Goal: Task Accomplishment & Management: Complete application form

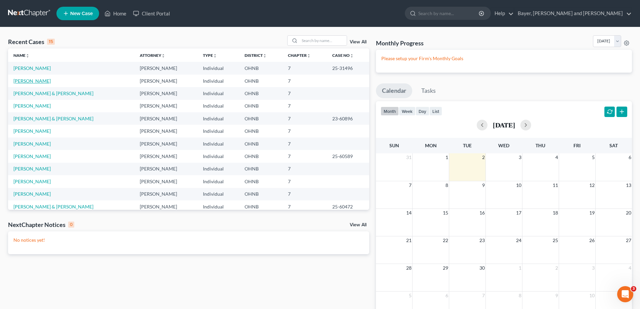
click at [28, 78] on link "[PERSON_NAME]" at bounding box center [31, 81] width 37 height 6
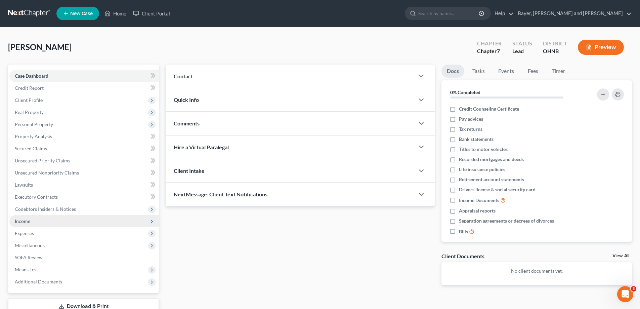
click at [54, 221] on span "Income" at bounding box center [83, 221] width 149 height 12
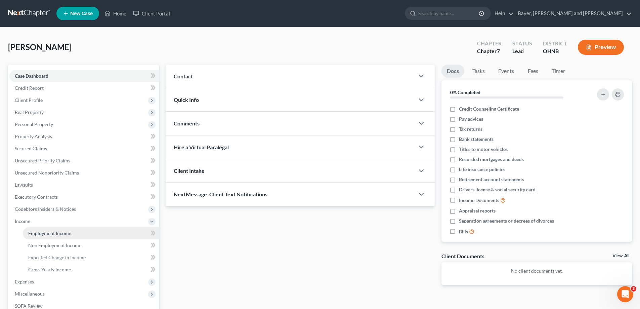
click at [59, 236] on link "Employment Income" at bounding box center [91, 233] width 136 height 12
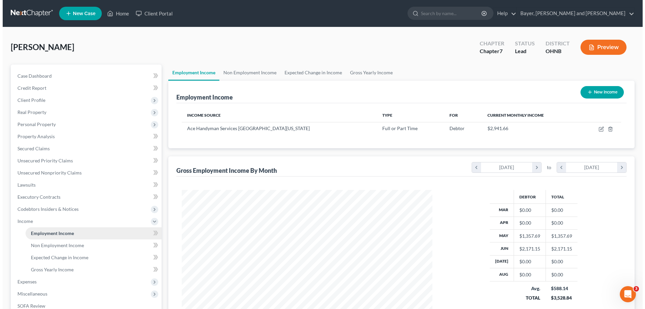
scroll to position [125, 264]
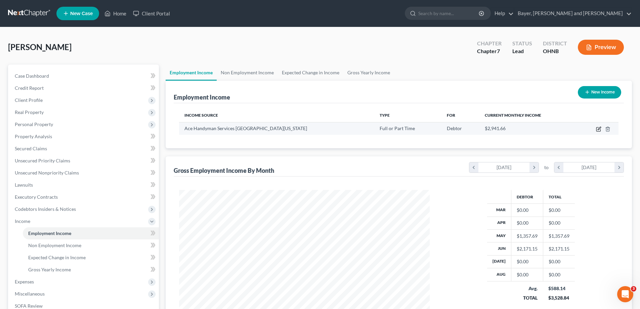
click at [599, 130] on icon "button" at bounding box center [598, 128] width 5 height 5
select select "0"
select select "36"
select select "2"
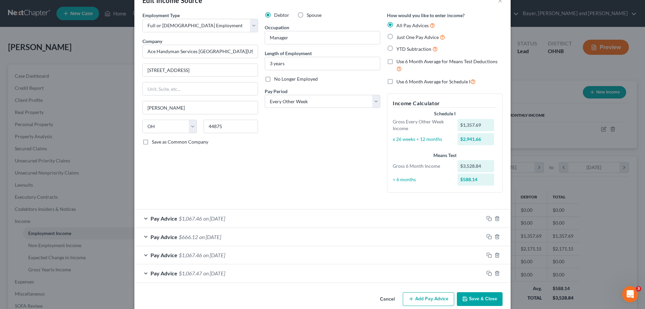
scroll to position [30, 0]
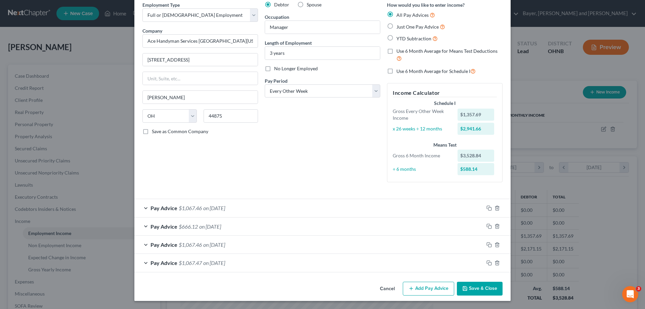
click at [429, 291] on button "Add Pay Advice" at bounding box center [428, 288] width 51 height 14
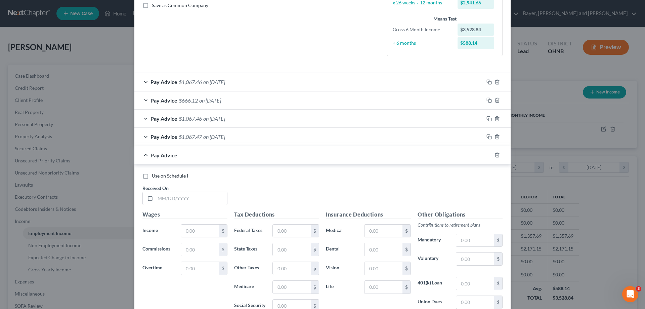
scroll to position [164, 0]
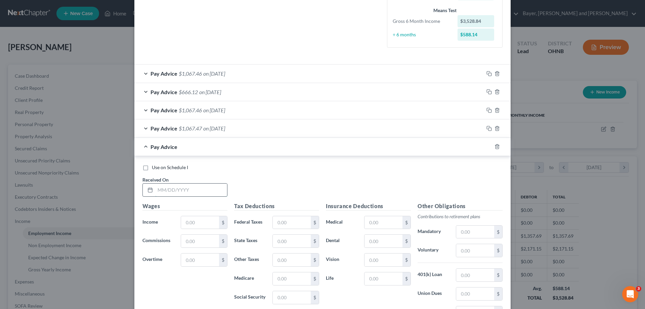
click at [173, 189] on input "text" at bounding box center [191, 189] width 72 height 13
type input "[DATE]"
click at [193, 226] on input "text" at bounding box center [200, 222] width 38 height 13
type input "1,346.15"
click at [297, 219] on input "text" at bounding box center [292, 222] width 38 height 13
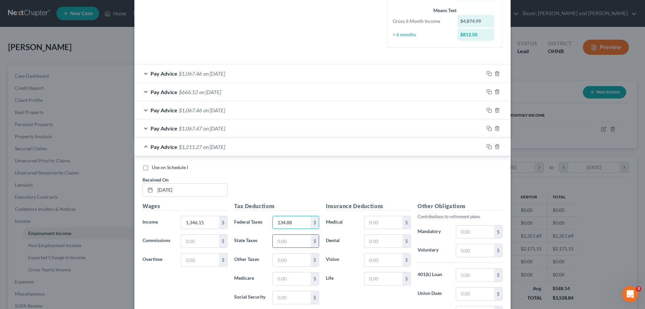
type input "134.88"
click at [290, 241] on input "text" at bounding box center [292, 240] width 38 height 13
type input "28.81"
click at [287, 261] on input "text" at bounding box center [292, 259] width 38 height 13
type input "23.56"
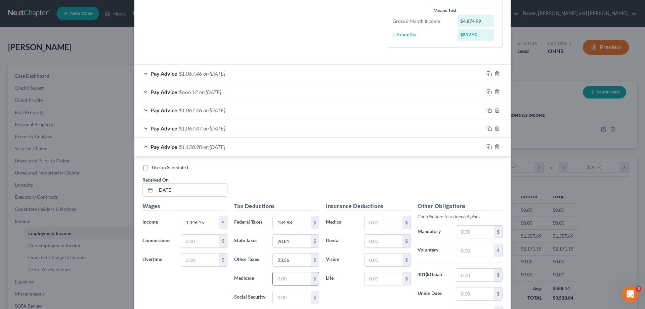
click at [280, 278] on input "text" at bounding box center [292, 278] width 38 height 13
type input "19.52"
click at [285, 293] on input "text" at bounding box center [292, 297] width 38 height 13
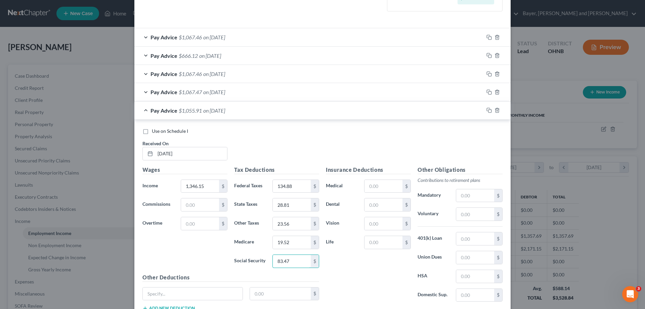
scroll to position [250, 0]
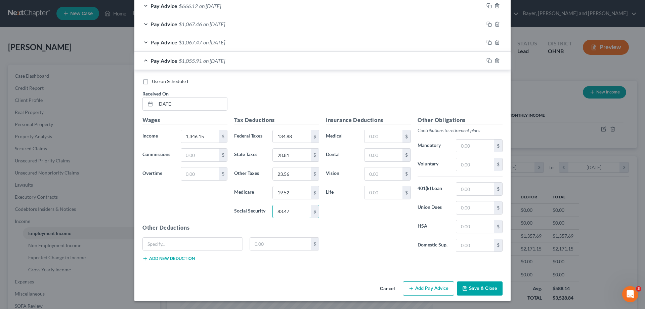
type input "83.47"
click at [421, 285] on button "Add Pay Advice" at bounding box center [428, 288] width 51 height 14
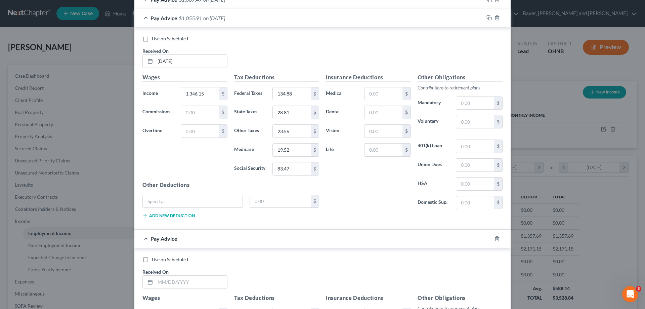
scroll to position [351, 0]
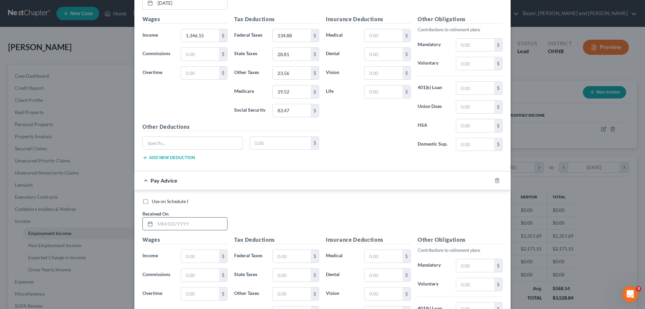
click at [190, 224] on input "text" at bounding box center [191, 223] width 72 height 13
type input "[DATE]"
click at [191, 256] on input "text" at bounding box center [200, 255] width 38 height 13
type input "1,346.15"
click at [273, 257] on input "text" at bounding box center [292, 255] width 38 height 13
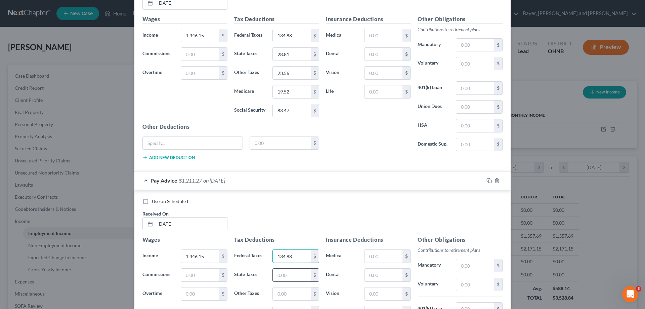
type input "134.88"
click at [277, 271] on input "text" at bounding box center [292, 274] width 38 height 13
type input "28.81"
type input "23.56"
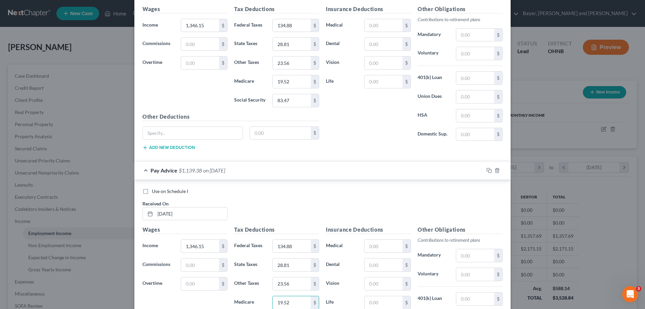
type input "19.52"
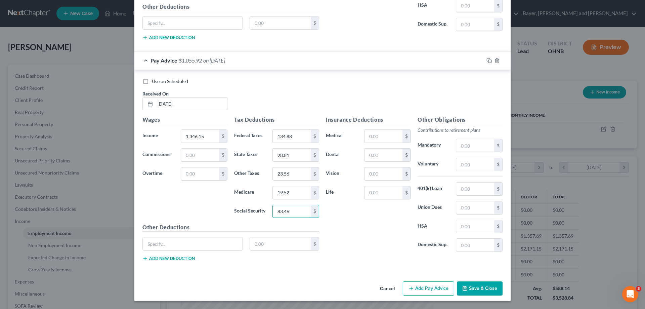
type input "83.46"
click at [425, 285] on button "Add Pay Advice" at bounding box center [428, 288] width 51 height 14
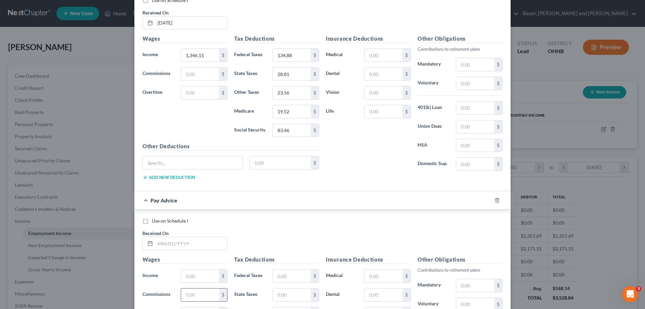
scroll to position [605, 0]
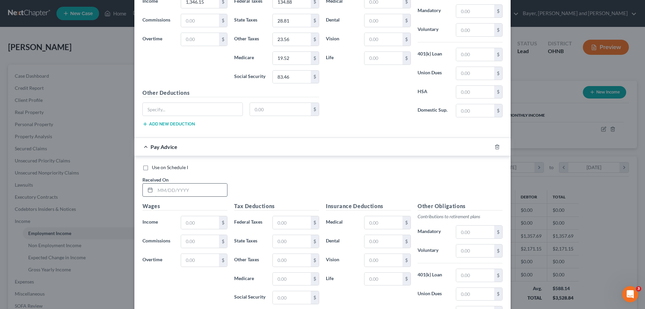
click at [189, 187] on input "text" at bounding box center [191, 189] width 72 height 13
type input "[DATE]"
click at [198, 220] on input "text" at bounding box center [200, 222] width 38 height 13
type input "1,346.15"
click at [199, 240] on input "text" at bounding box center [200, 241] width 38 height 13
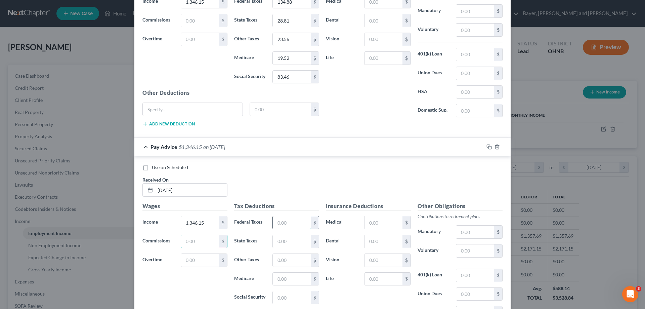
click at [280, 221] on input "text" at bounding box center [292, 222] width 38 height 13
type input "134.88"
type input "28.81"
type input "23.56"
type input "19.52"
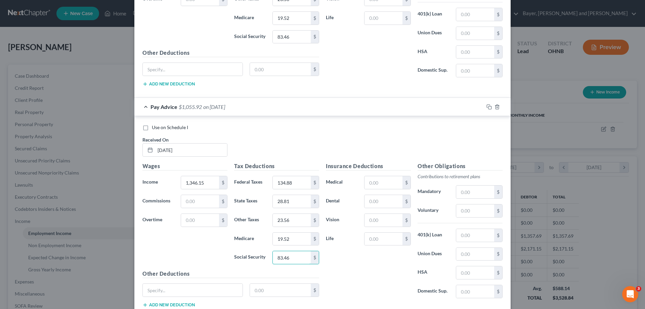
scroll to position [691, 0]
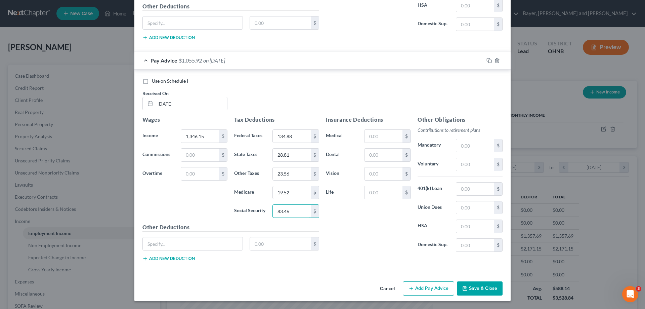
type input "83.46"
click at [414, 286] on button "Add Pay Advice" at bounding box center [428, 288] width 51 height 14
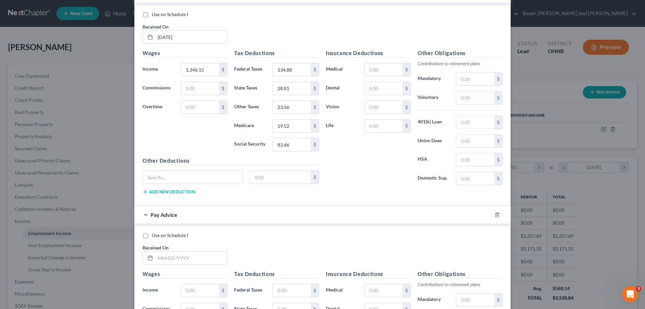
scroll to position [859, 0]
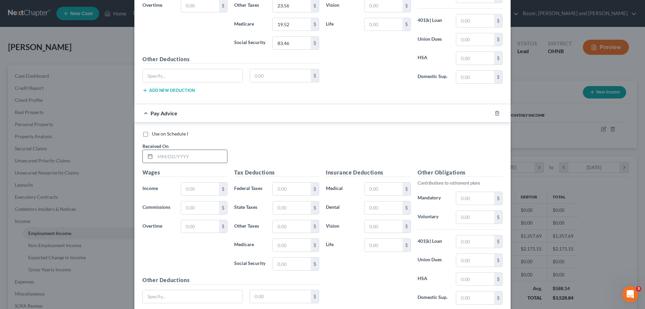
click at [198, 156] on input "text" at bounding box center [191, 156] width 72 height 13
type input "[DATE]"
click at [190, 189] on input "text" at bounding box center [200, 188] width 38 height 13
type input "1,346.15"
click at [281, 189] on input "text" at bounding box center [292, 188] width 38 height 13
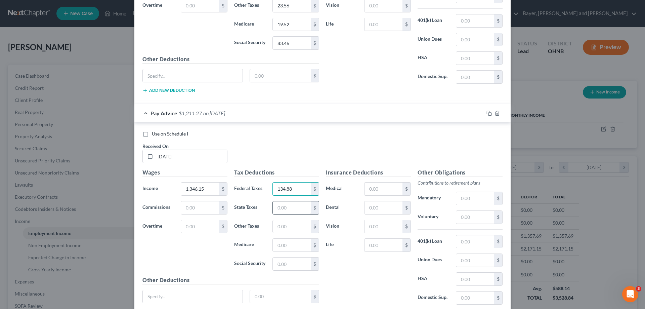
type input "134.88"
click at [282, 204] on input "text" at bounding box center [292, 207] width 38 height 13
type input "28.81"
click at [284, 230] on input "text" at bounding box center [292, 226] width 38 height 13
type input "23.56"
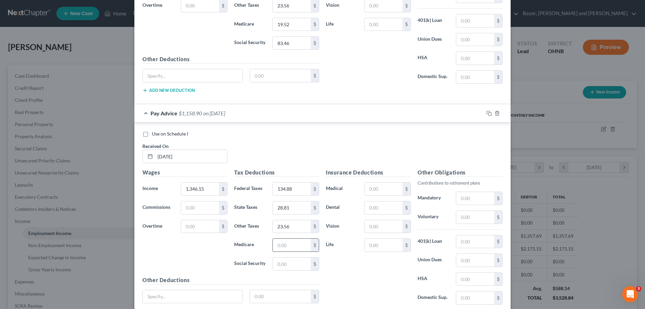
click at [286, 247] on input "text" at bounding box center [292, 244] width 38 height 13
type input "19.52"
click at [290, 262] on input "text" at bounding box center [292, 263] width 38 height 13
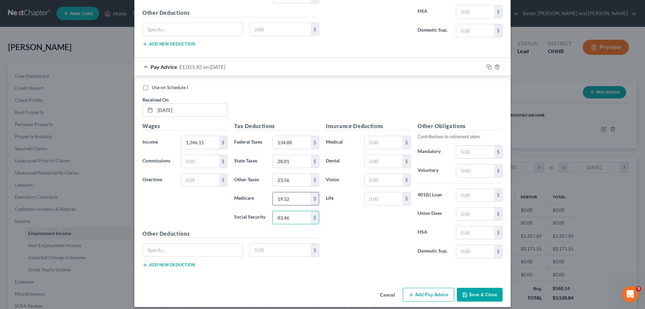
scroll to position [911, 0]
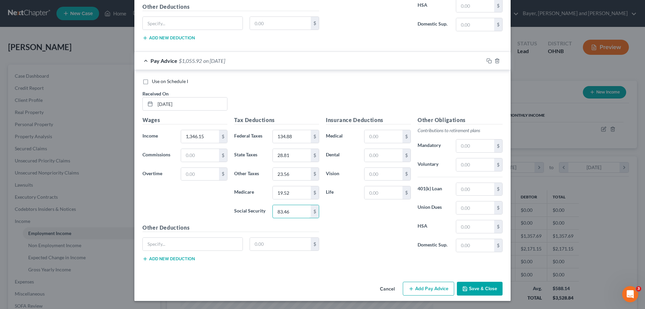
type input "83.46"
click at [426, 292] on button "Add Pay Advice" at bounding box center [428, 288] width 51 height 14
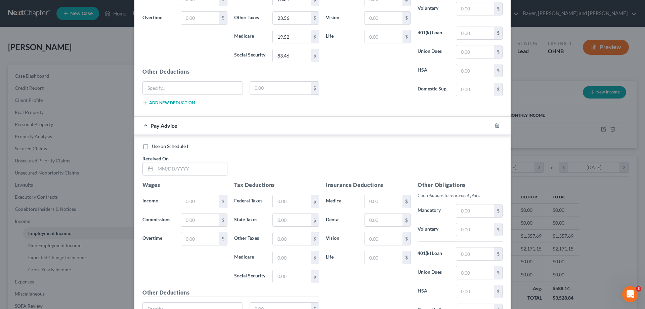
scroll to position [1079, 0]
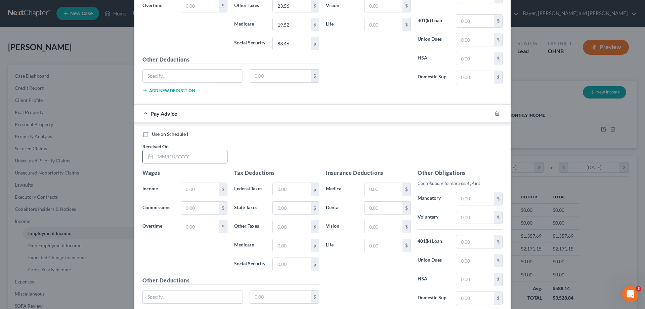
click at [181, 155] on input "text" at bounding box center [191, 156] width 72 height 13
type input "[DATE]"
click at [189, 192] on input "text" at bounding box center [200, 189] width 38 height 13
type input "1,346.15"
click at [295, 191] on input "text" at bounding box center [292, 189] width 38 height 13
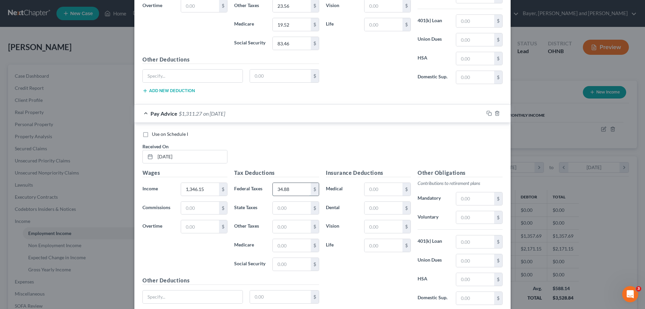
type input "34.88"
type input "28.81"
type input "23.56"
type input "19.52"
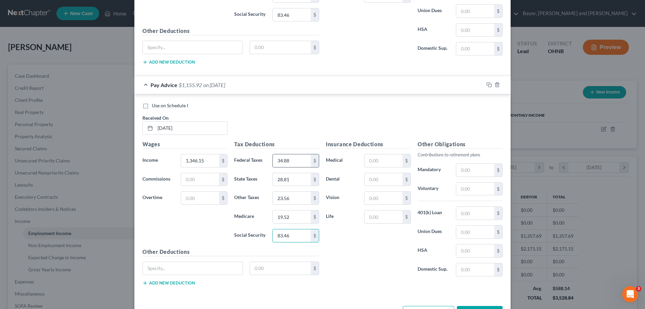
scroll to position [1132, 0]
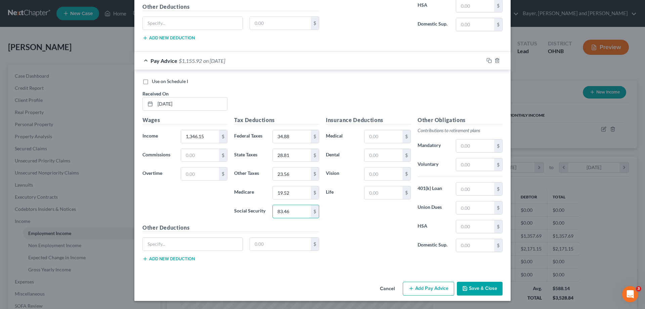
type input "83.46"
click at [420, 289] on button "Add Pay Advice" at bounding box center [428, 288] width 51 height 14
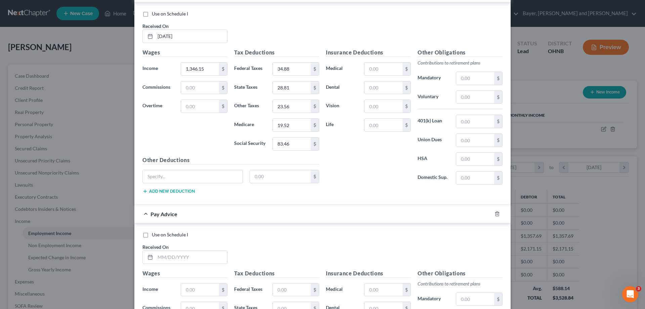
scroll to position [1333, 0]
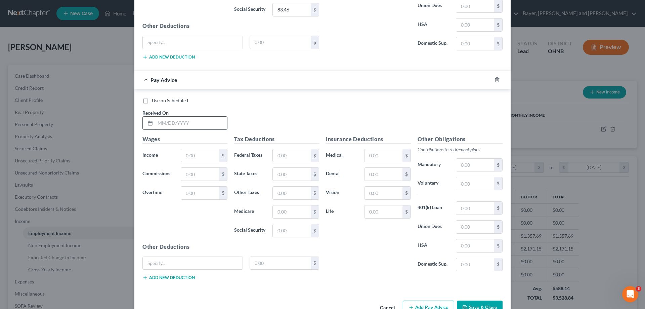
click at [195, 124] on input "text" at bounding box center [191, 123] width 72 height 13
type input "[DATE]"
click at [208, 157] on input "text" at bounding box center [200, 155] width 38 height 13
type input "1,346.15"
click at [295, 153] on input "text" at bounding box center [292, 155] width 38 height 13
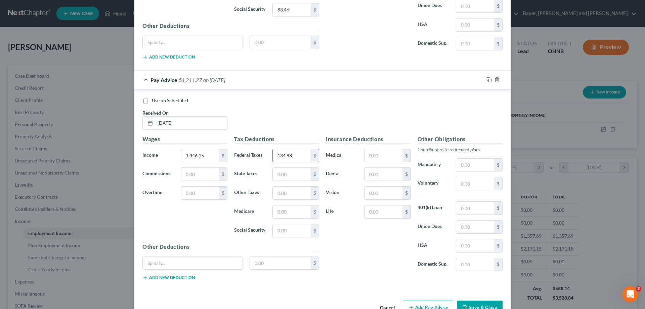
type input "134.88"
type input "28.81"
type input "23.56"
type input "19.52"
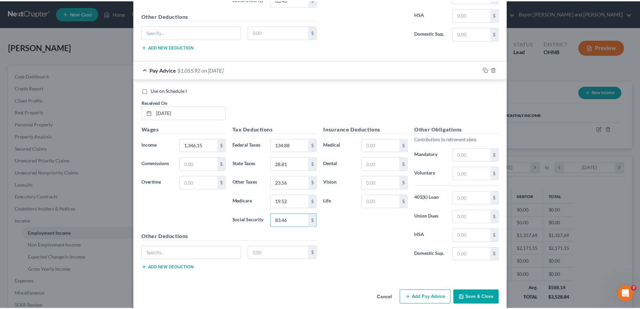
scroll to position [1352, 0]
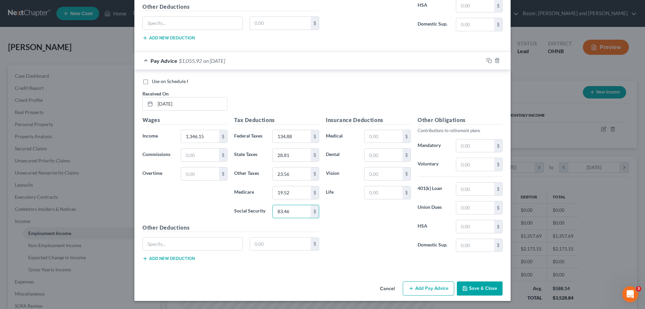
type input "83.46"
click at [487, 286] on button "Save & Close" at bounding box center [480, 288] width 46 height 14
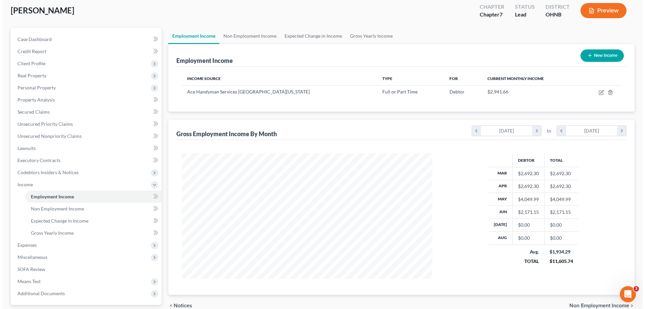
scroll to position [30, 0]
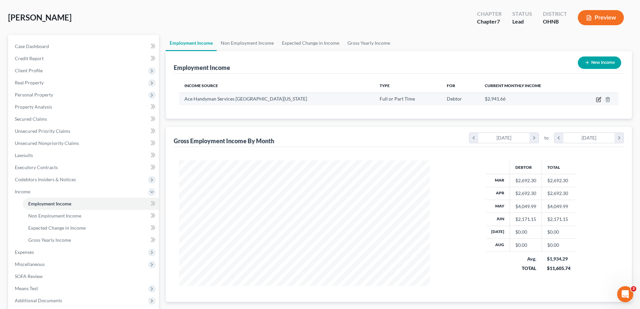
click at [600, 101] on icon "button" at bounding box center [598, 100] width 4 height 4
select select "0"
select select "36"
select select "2"
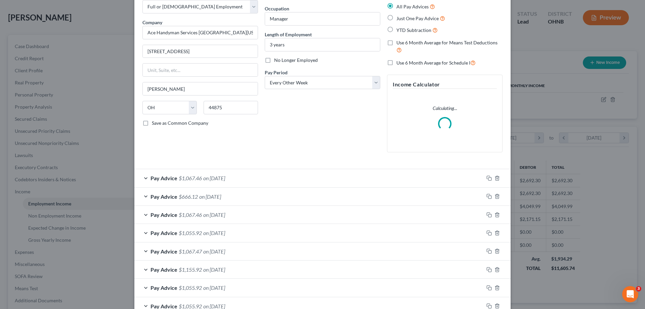
scroll to position [101, 0]
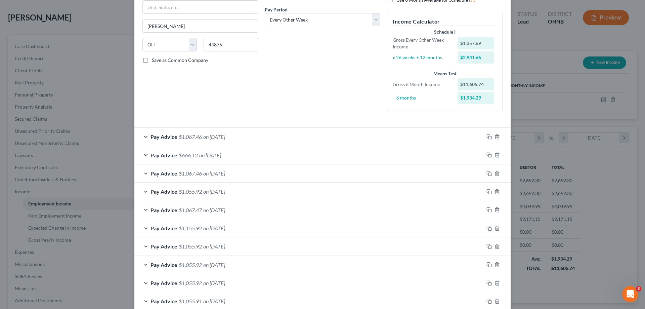
click at [432, 306] on div "Edit Income Source × Employment Type * Select Full or [DEMOGRAPHIC_DATA] Employ…" at bounding box center [322, 122] width 376 height 431
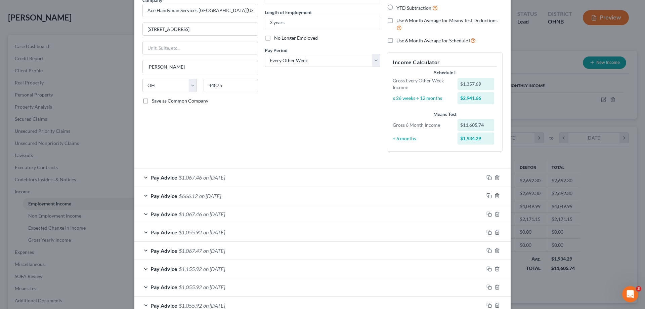
scroll to position [139, 0]
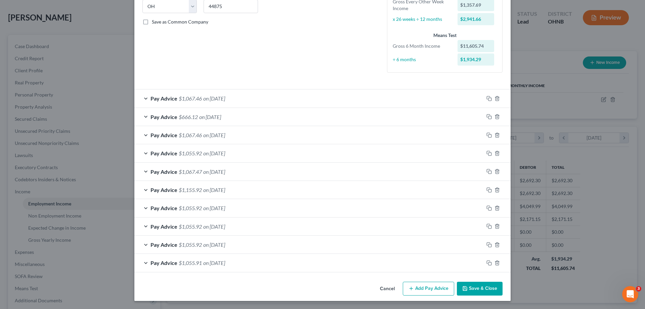
click at [433, 288] on button "Add Pay Advice" at bounding box center [428, 288] width 51 height 14
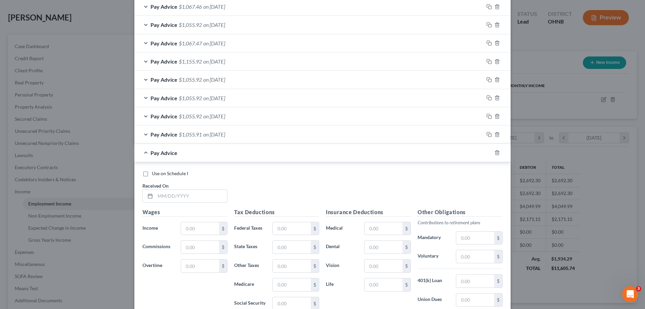
scroll to position [307, 0]
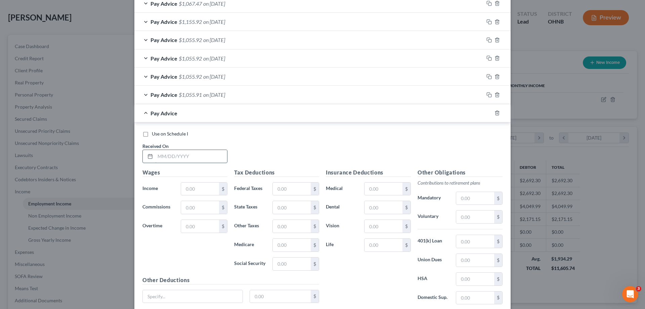
click at [195, 160] on input "text" at bounding box center [191, 156] width 72 height 13
type input "[DATE]"
type input "1,346.15"
click at [293, 189] on input "text" at bounding box center [292, 188] width 38 height 13
type input "134.88"
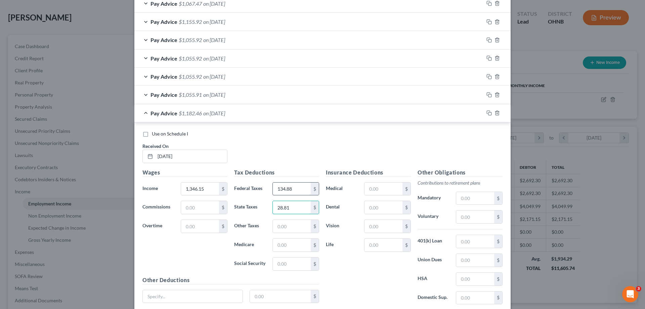
type input "28.81"
type input "23.56"
type input "19.51"
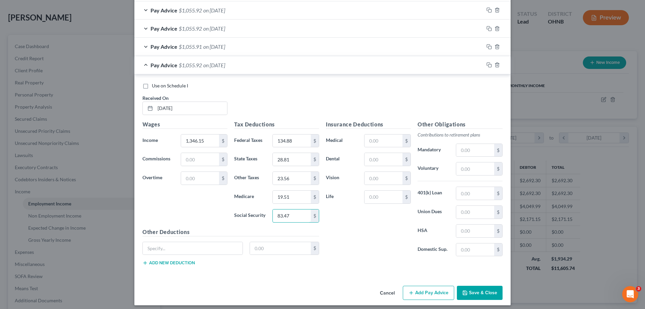
scroll to position [359, 0]
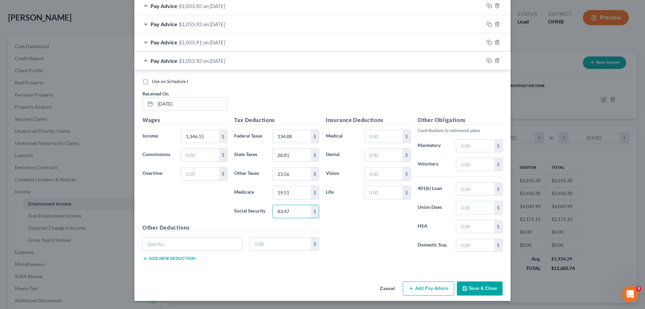
type input "83.47"
click at [426, 287] on button "Add Pay Advice" at bounding box center [428, 288] width 51 height 14
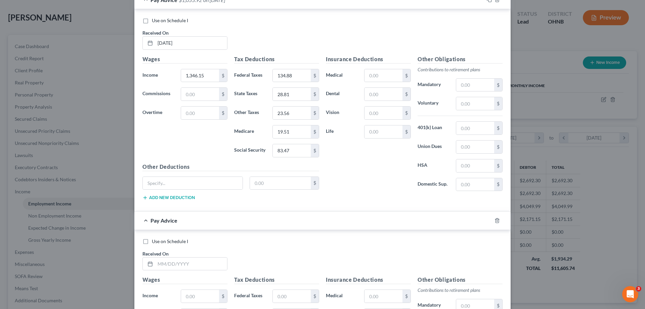
scroll to position [494, 0]
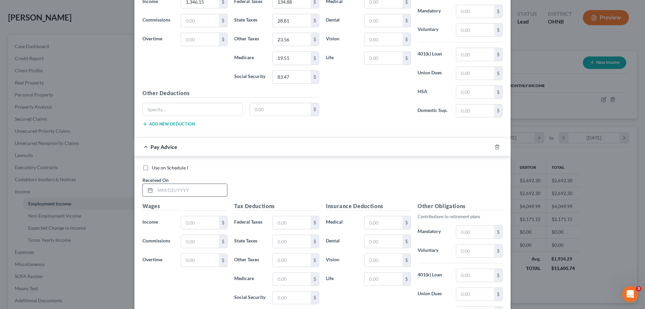
click at [191, 192] on input "text" at bounding box center [191, 190] width 72 height 13
type input "[DATE]"
click at [196, 221] on input "text" at bounding box center [200, 222] width 38 height 13
type input "1,346.15"
click at [293, 218] on input "text" at bounding box center [292, 222] width 38 height 13
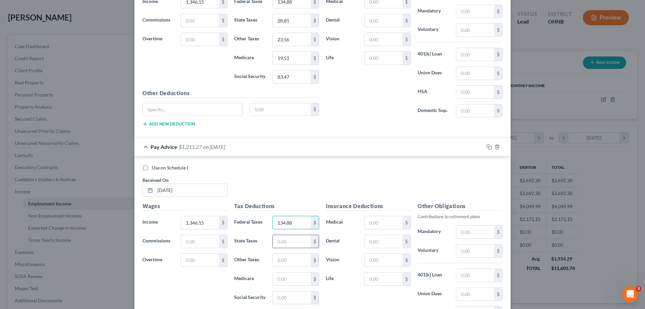
type input "134.88"
click at [289, 239] on input "text" at bounding box center [292, 241] width 38 height 13
type input "28.81"
click at [296, 261] on input "text" at bounding box center [292, 259] width 38 height 13
type input "23.56"
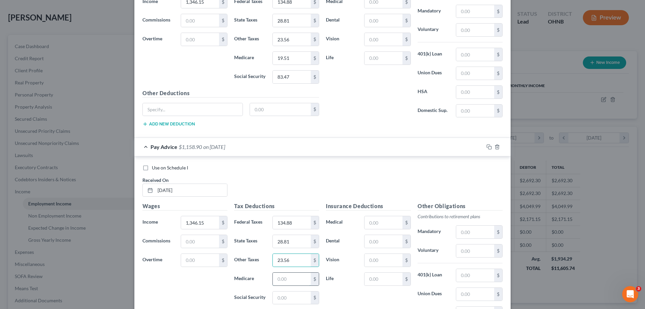
click at [300, 283] on input "text" at bounding box center [292, 278] width 38 height 13
type input "19.51"
click at [285, 299] on input "text" at bounding box center [292, 297] width 38 height 13
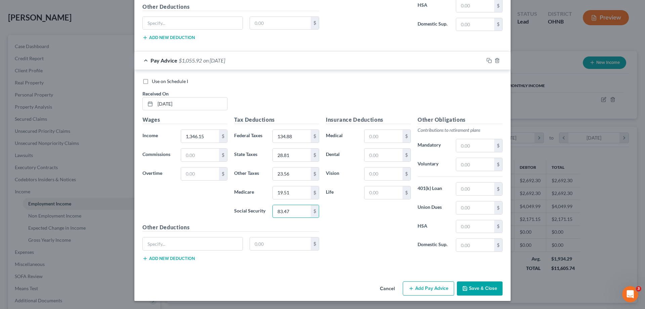
type input "83.47"
click at [424, 289] on button "Add Pay Advice" at bounding box center [428, 288] width 51 height 14
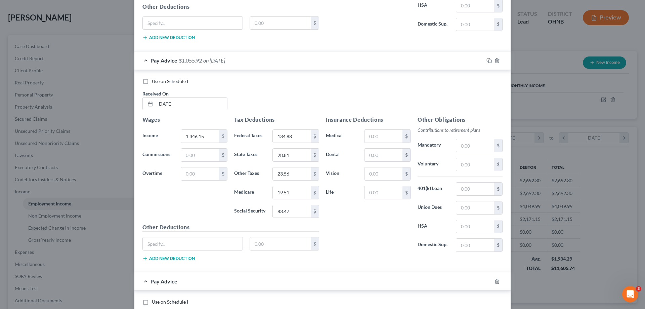
scroll to position [748, 0]
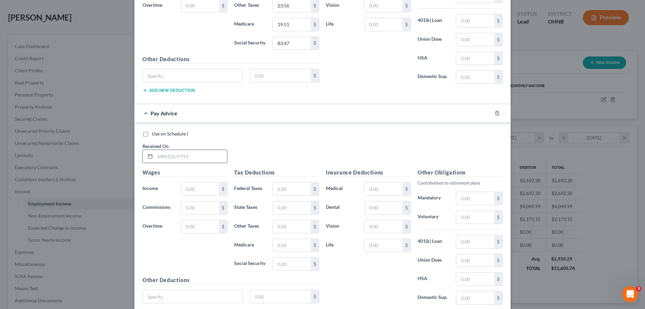
click at [202, 154] on input "text" at bounding box center [191, 156] width 72 height 13
type input "[DATE]"
click at [198, 190] on input "text" at bounding box center [200, 188] width 38 height 13
type input "1,346.15"
click at [299, 188] on input "text" at bounding box center [292, 188] width 38 height 13
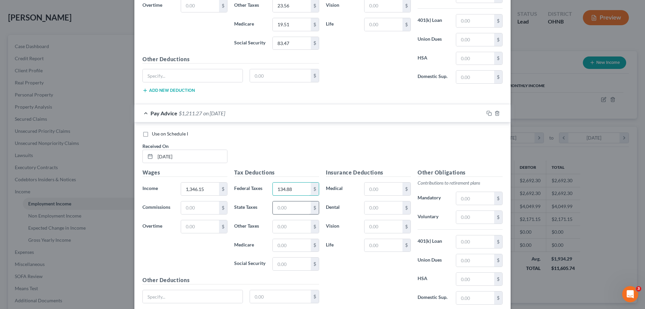
type input "134.88"
click at [286, 209] on input "text" at bounding box center [292, 207] width 38 height 13
type input "28.81"
type input "23.56"
type input "19.51"
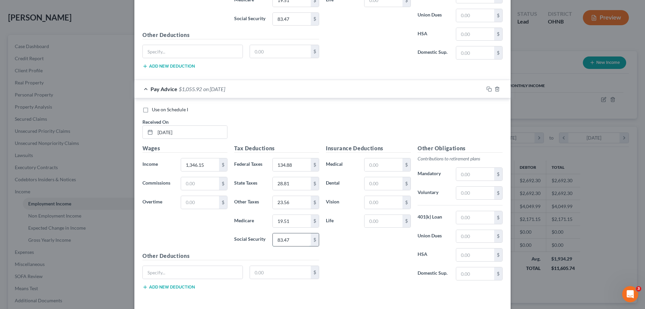
scroll to position [800, 0]
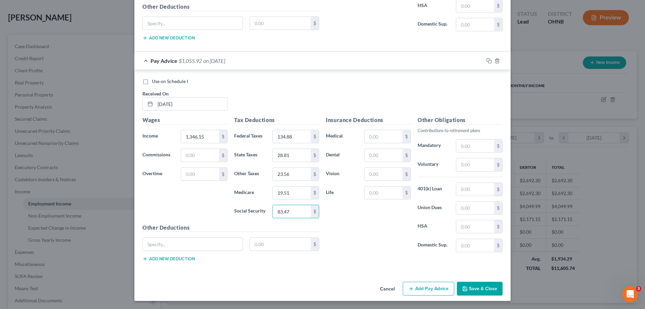
type input "83.47"
click at [415, 288] on button "Add Pay Advice" at bounding box center [428, 288] width 51 height 14
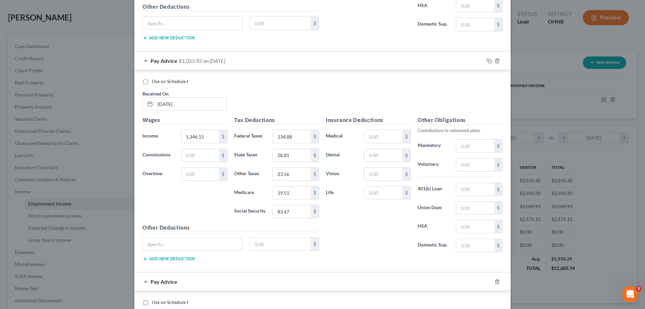
scroll to position [934, 0]
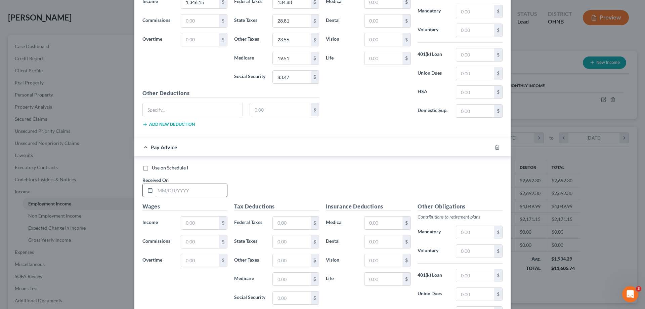
click at [176, 193] on input "text" at bounding box center [191, 190] width 72 height 13
type input "[DATE]"
click at [202, 225] on input "text" at bounding box center [200, 222] width 38 height 13
type input "1,346.15"
click at [284, 220] on input "text" at bounding box center [292, 222] width 38 height 13
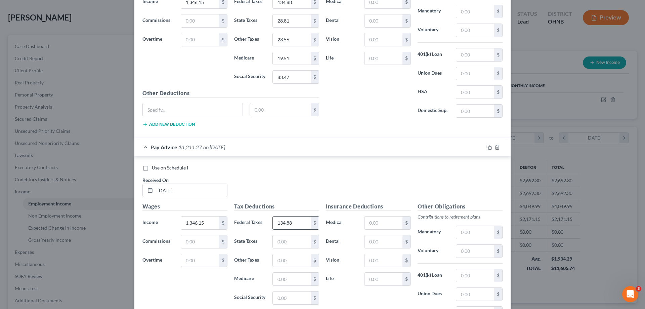
type input "134.88"
type input "28.81"
type input "23.56"
type input "19.51"
type input "83.47"
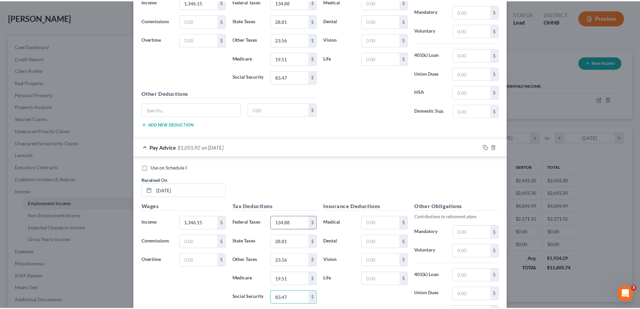
scroll to position [1021, 0]
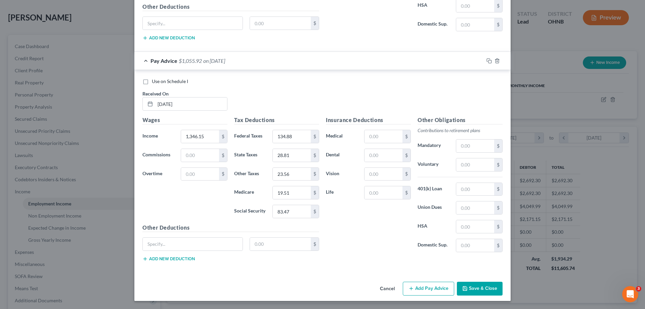
click at [474, 290] on button "Save & Close" at bounding box center [480, 288] width 46 height 14
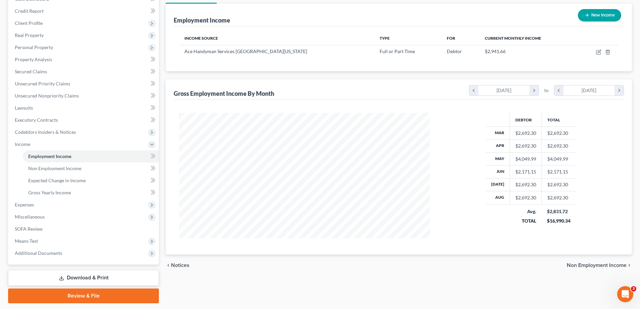
scroll to position [97, 0]
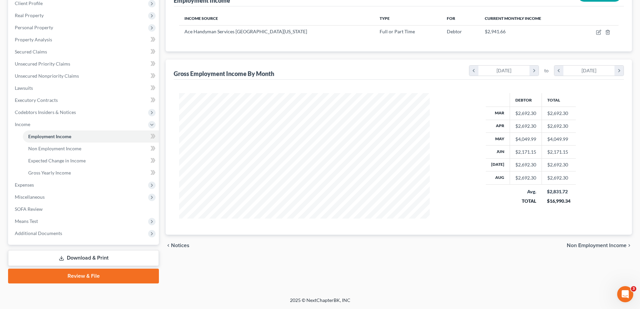
click at [590, 245] on span "Non Employment Income" at bounding box center [596, 244] width 60 height 5
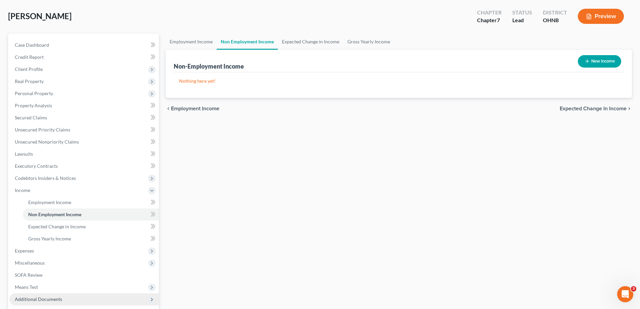
scroll to position [97, 0]
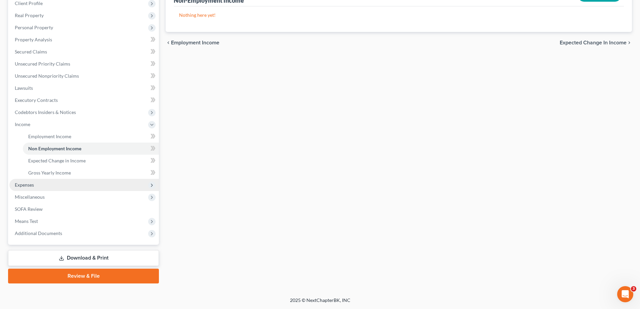
click at [26, 183] on span "Expenses" at bounding box center [24, 185] width 19 height 6
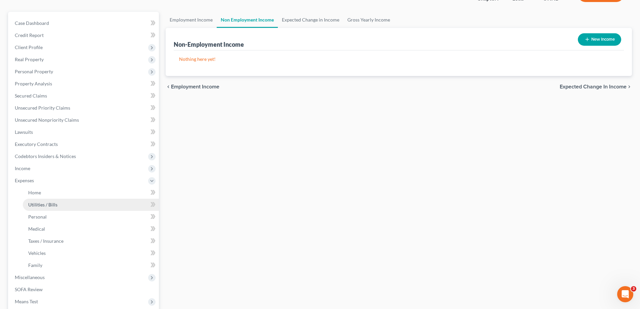
scroll to position [133, 0]
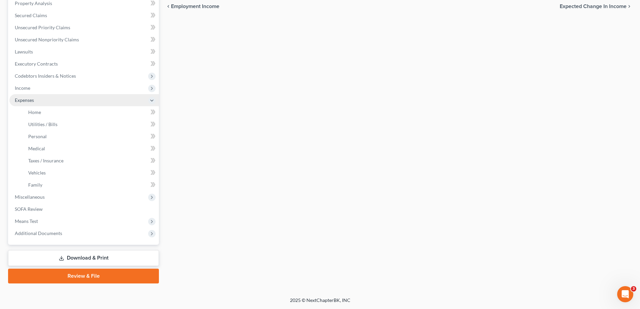
click at [21, 104] on span "Expenses" at bounding box center [83, 100] width 149 height 12
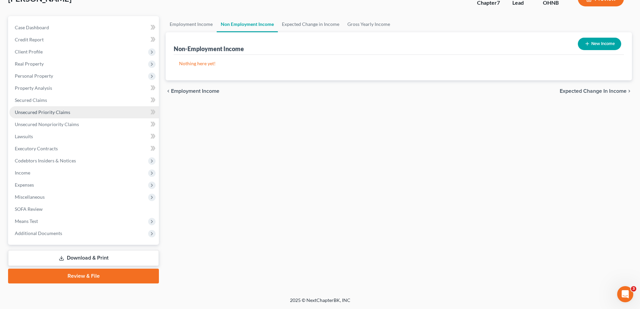
scroll to position [48, 0]
click at [31, 185] on span "Expenses" at bounding box center [24, 185] width 19 height 6
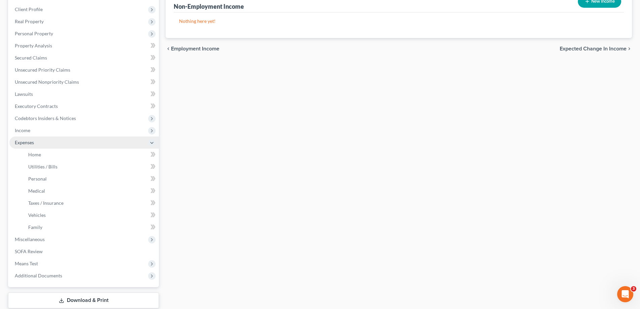
scroll to position [133, 0]
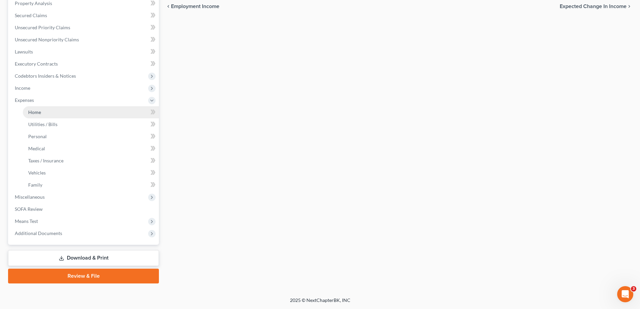
click at [40, 112] on link "Home" at bounding box center [91, 112] width 136 height 12
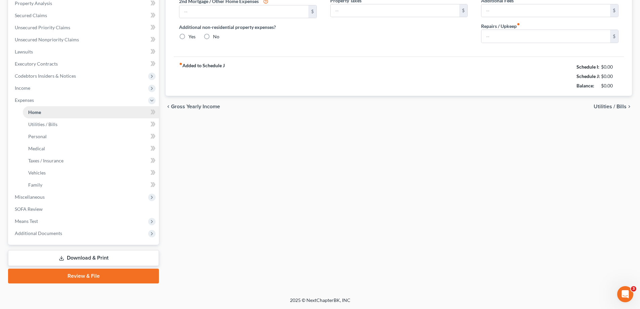
scroll to position [56, 0]
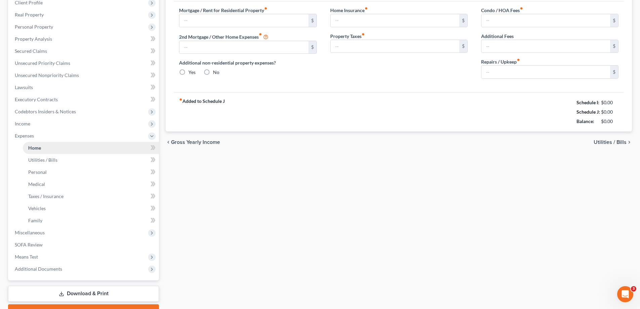
type input "675.00"
type input "0.00"
radio input "true"
type input "0.00"
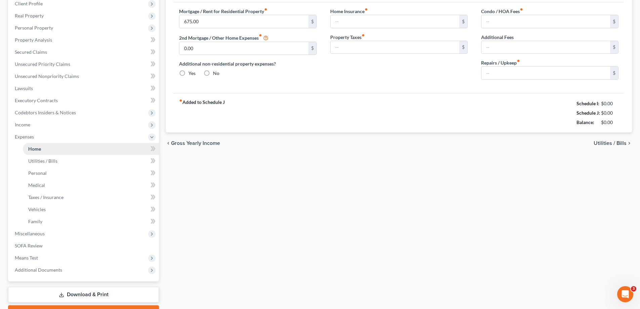
type input "0.00"
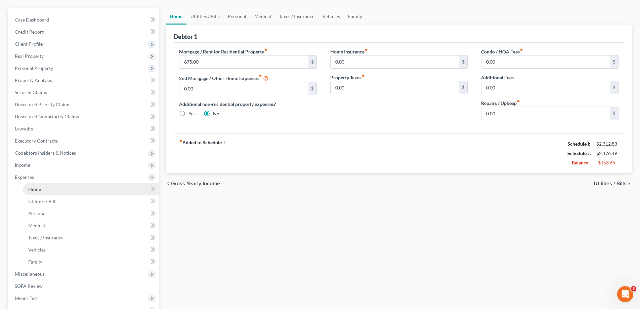
scroll to position [0, 0]
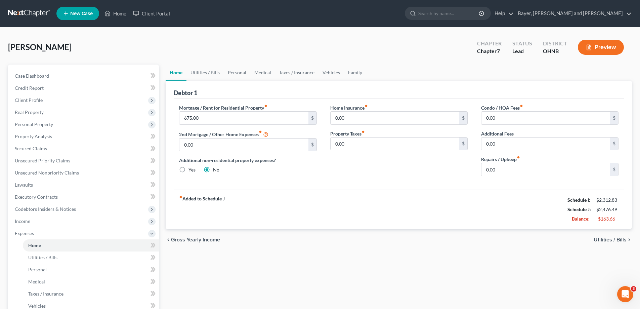
click at [613, 236] on div "chevron_left Gross Yearly Income Utilities / Bills chevron_right" at bounding box center [399, 239] width 466 height 21
click at [612, 240] on span "Utilities / Bills" at bounding box center [609, 239] width 33 height 5
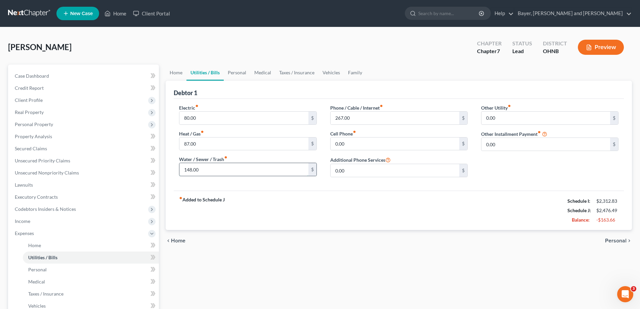
click at [190, 171] on input "148.00" at bounding box center [243, 169] width 129 height 13
type input "100.00"
click at [343, 121] on input "267.00" at bounding box center [394, 117] width 129 height 13
type input "200.00"
click at [617, 238] on span "Personal" at bounding box center [615, 240] width 21 height 5
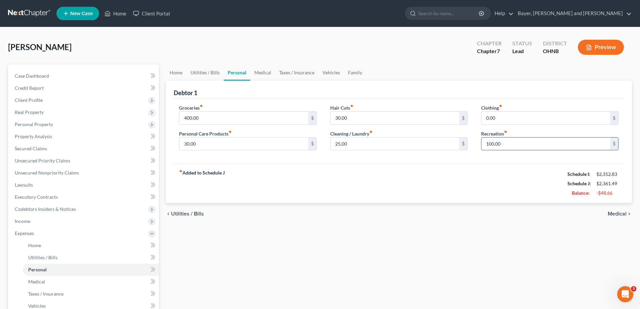
click at [491, 144] on input "100.00" at bounding box center [545, 143] width 129 height 13
type input "50.00"
click at [621, 215] on span "Medical" at bounding box center [616, 213] width 19 height 5
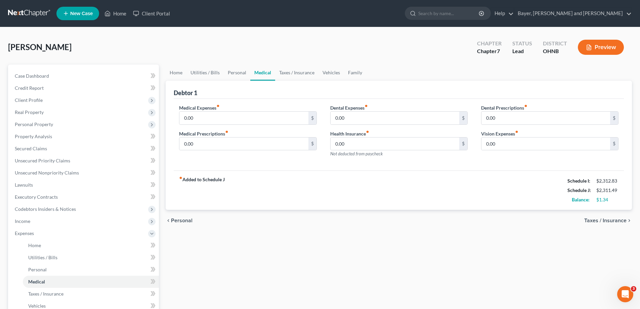
click at [620, 219] on span "Taxes / Insurance" at bounding box center [605, 220] width 42 height 5
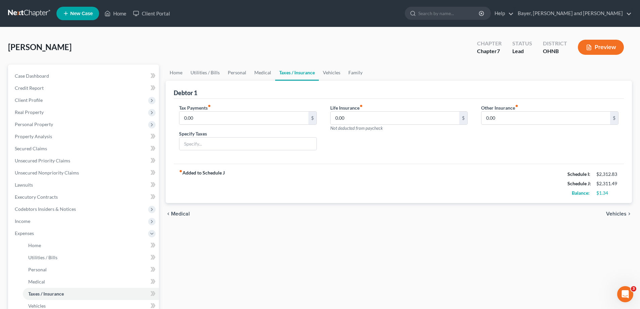
click at [617, 212] on span "Vehicles" at bounding box center [616, 213] width 20 height 5
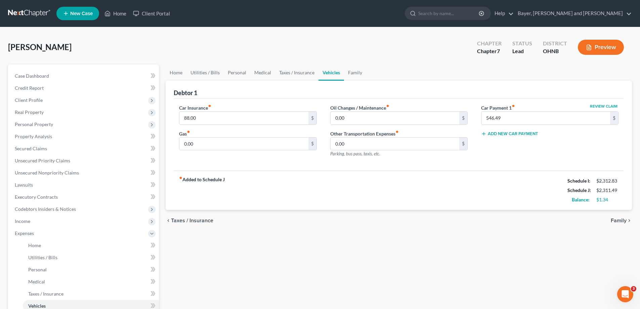
click at [574, 243] on div "Home Utilities / Bills Personal Medical Taxes / Insurance Vehicles Family Debto…" at bounding box center [398, 240] width 473 height 352
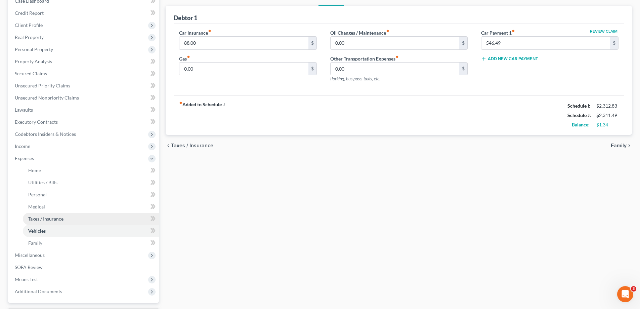
scroll to position [133, 0]
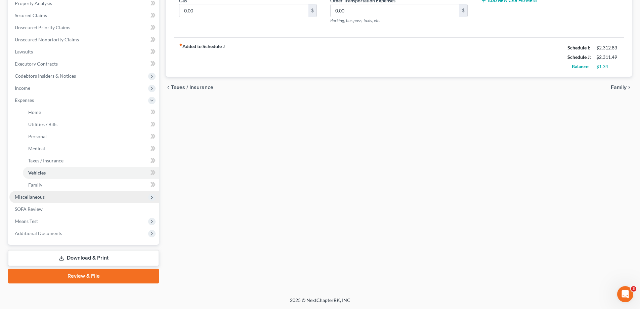
click at [32, 198] on span "Miscellaneous" at bounding box center [30, 197] width 30 height 6
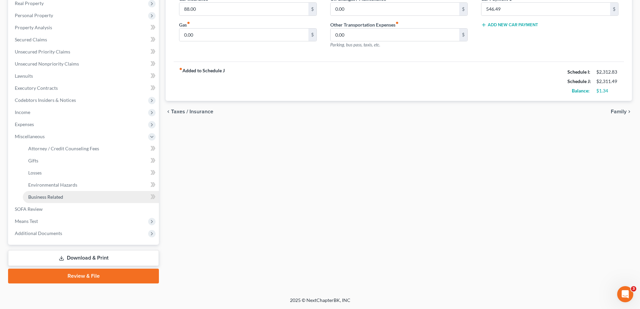
scroll to position [109, 0]
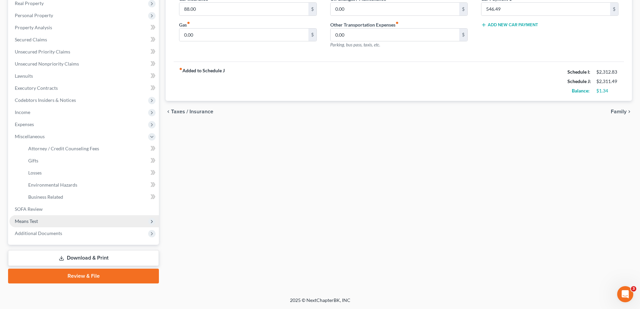
click at [39, 219] on span "Means Test" at bounding box center [83, 221] width 149 height 12
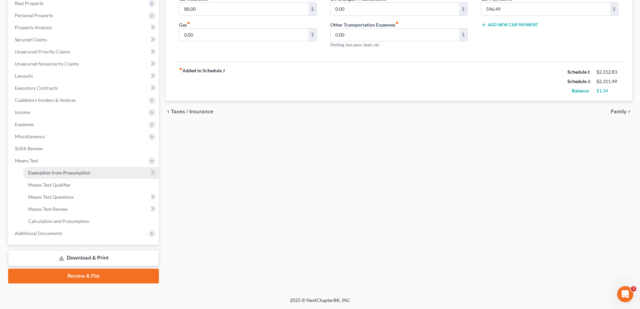
click at [30, 172] on span "Exemption from Presumption" at bounding box center [59, 173] width 62 height 6
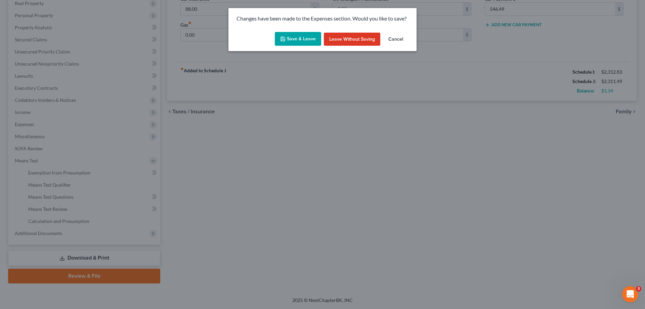
click at [302, 40] on button "Save & Leave" at bounding box center [298, 39] width 46 height 14
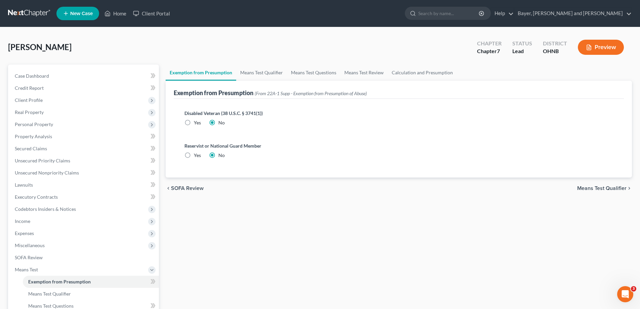
click at [593, 188] on span "Means Test Qualifier" at bounding box center [601, 187] width 49 height 5
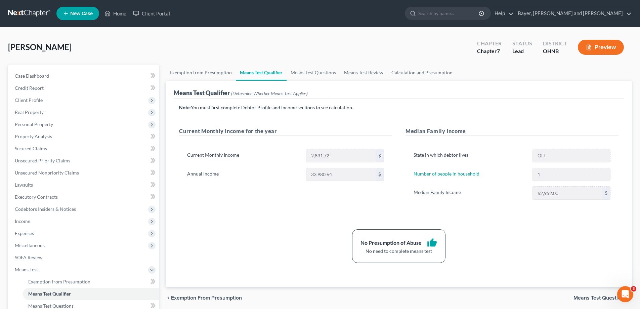
scroll to position [101, 0]
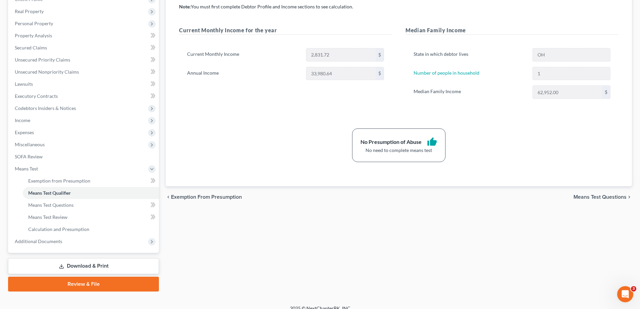
click at [578, 196] on span "Means Test Questions" at bounding box center [599, 196] width 53 height 5
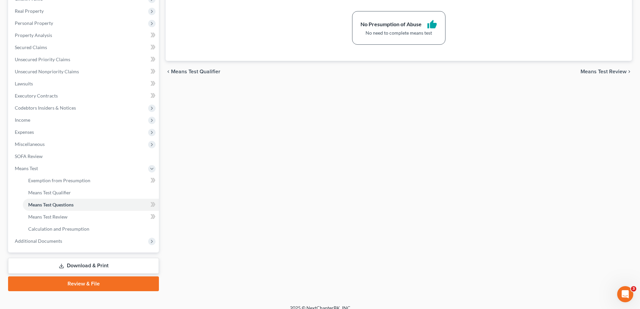
scroll to position [109, 0]
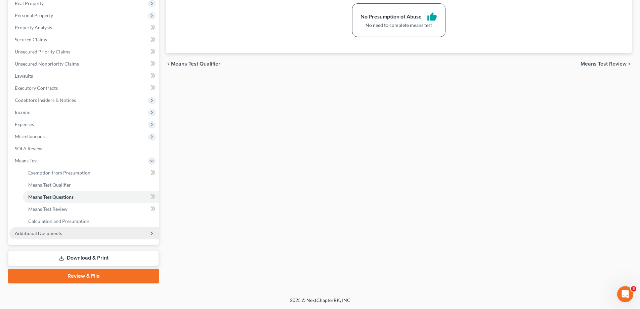
click at [49, 235] on span "Additional Documents" at bounding box center [38, 233] width 47 height 6
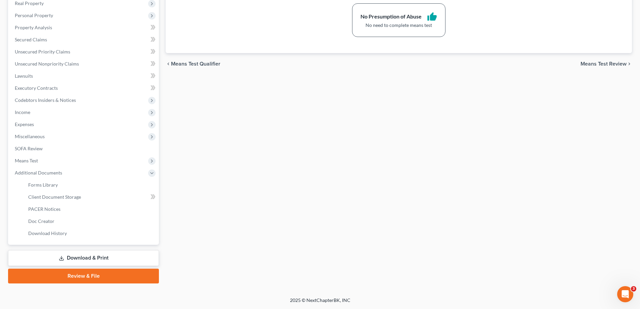
click at [109, 260] on link "Download & Print" at bounding box center [83, 258] width 151 height 16
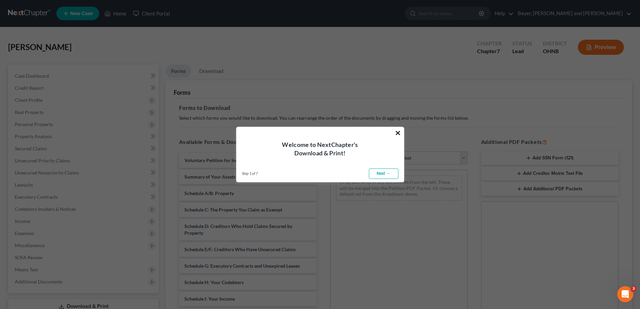
click at [398, 133] on button "×" at bounding box center [398, 132] width 6 height 11
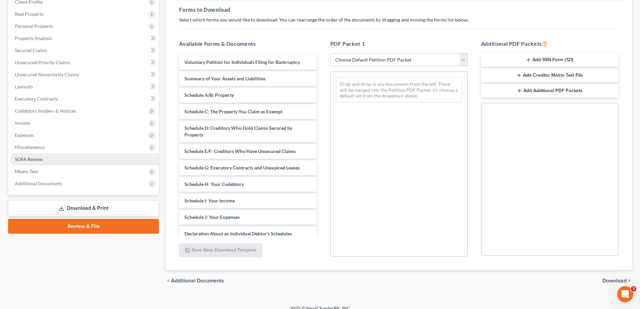
scroll to position [106, 0]
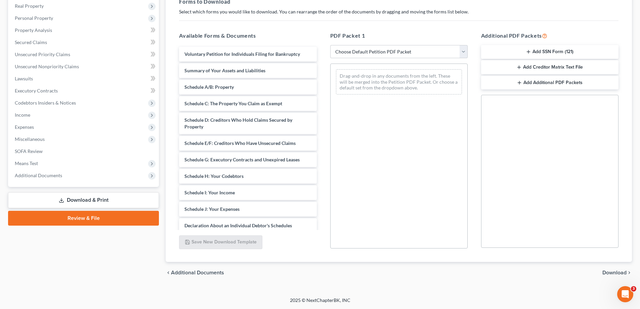
drag, startPoint x: 48, startPoint y: 175, endPoint x: 99, endPoint y: 189, distance: 53.0
click at [48, 175] on span "Additional Documents" at bounding box center [38, 175] width 47 height 6
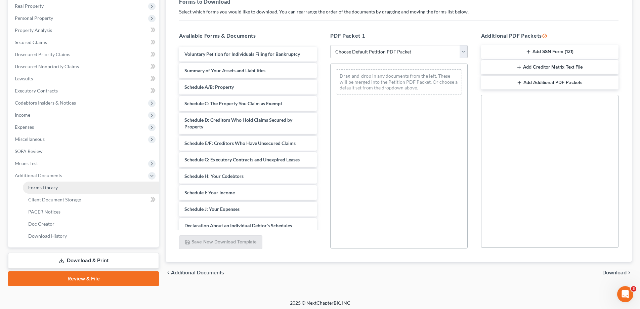
click at [56, 189] on span "Forms Library" at bounding box center [43, 187] width 30 height 6
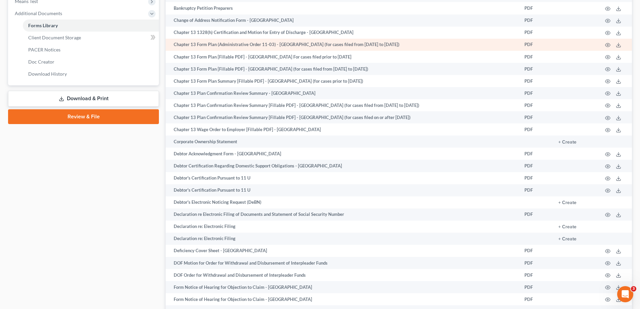
scroll to position [269, 0]
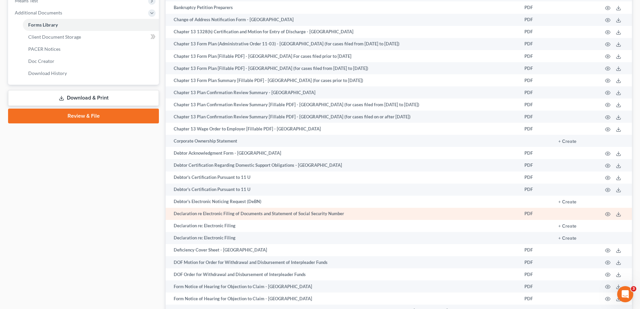
click at [211, 215] on td "Declaration re Electronic Filing of Documents and Statement of Social Security …" at bounding box center [342, 213] width 353 height 12
click at [531, 216] on td "PDF" at bounding box center [536, 213] width 34 height 12
click at [604, 213] on td at bounding box center [614, 213] width 35 height 12
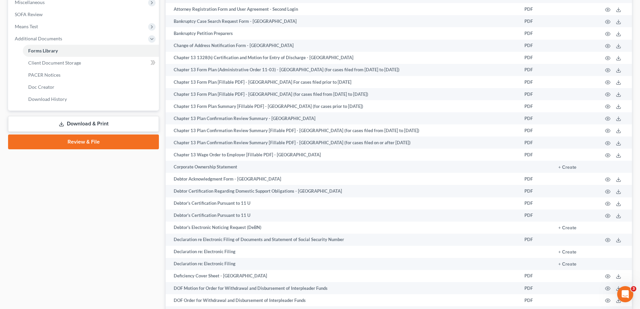
scroll to position [336, 0]
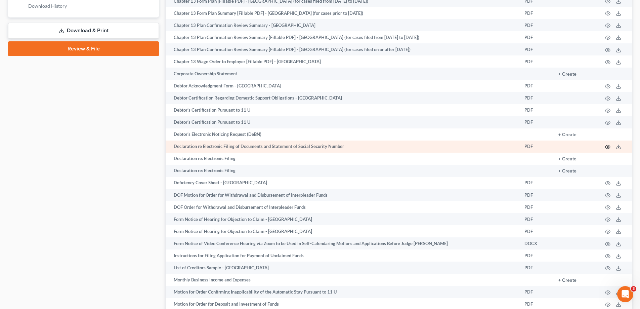
click at [608, 144] on icon "button" at bounding box center [607, 146] width 5 height 5
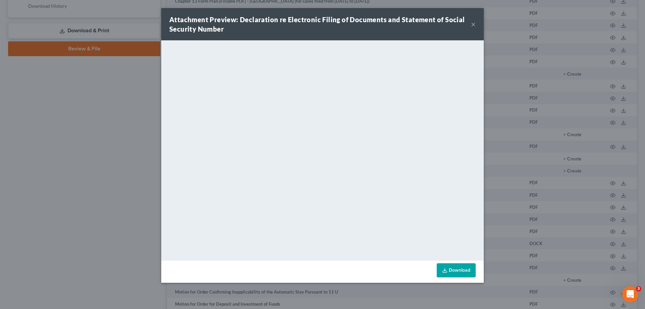
click at [445, 269] on icon at bounding box center [444, 269] width 5 height 5
click at [475, 25] on button "×" at bounding box center [473, 24] width 5 height 8
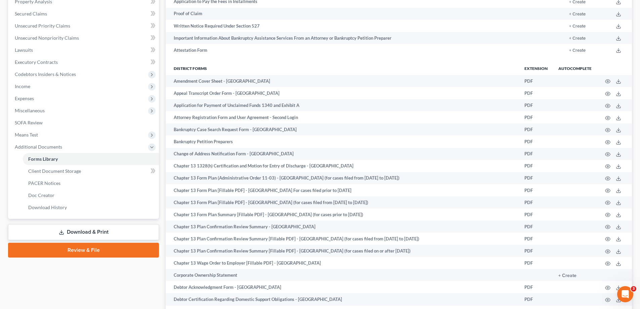
scroll to position [0, 0]
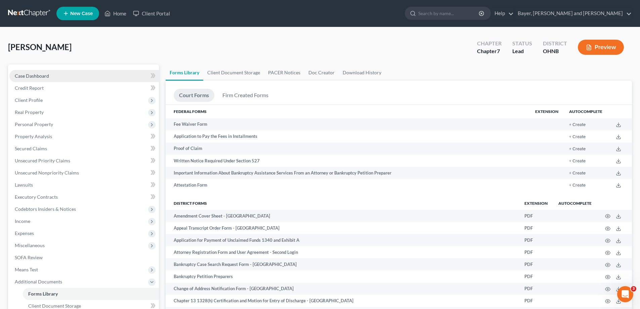
click at [21, 76] on span "Case Dashboard" at bounding box center [32, 76] width 34 height 6
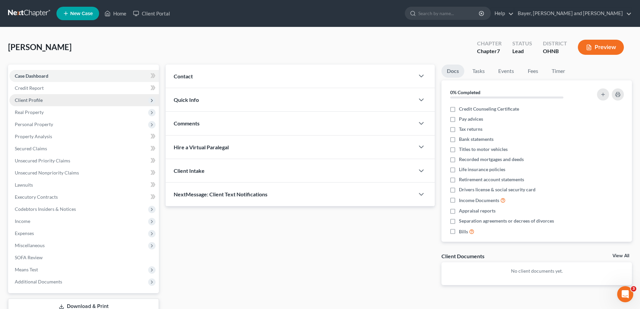
click at [33, 99] on span "Client Profile" at bounding box center [29, 100] width 28 height 6
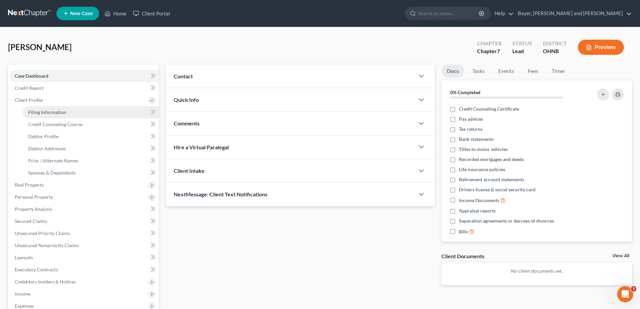
click at [51, 114] on span "Filing Information" at bounding box center [47, 112] width 38 height 6
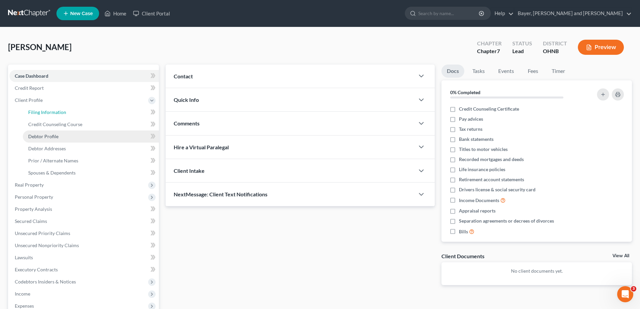
select select "1"
select select "0"
select select "36"
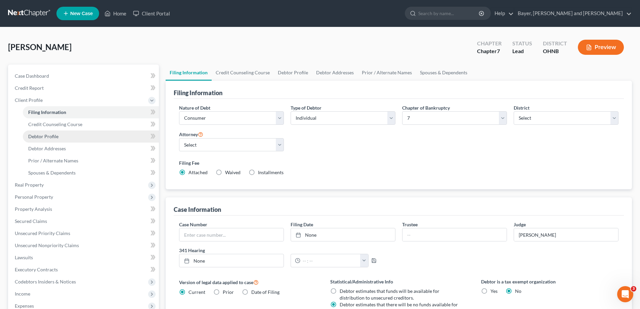
click at [39, 134] on span "Debtor Profile" at bounding box center [43, 136] width 30 height 6
select select "0"
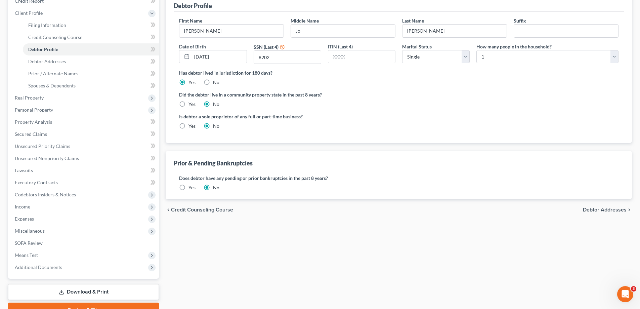
scroll to position [121, 0]
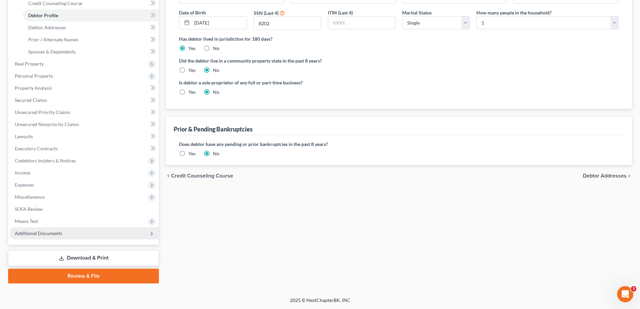
click at [50, 233] on span "Additional Documents" at bounding box center [38, 233] width 47 height 6
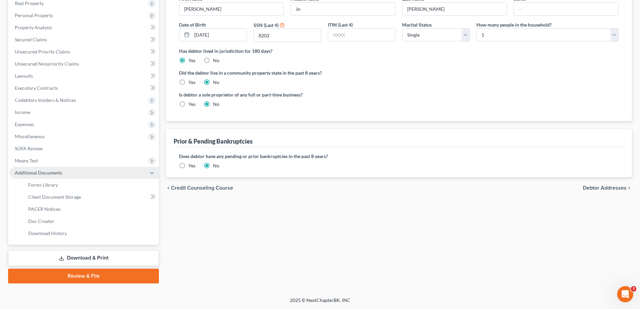
scroll to position [109, 0]
click at [46, 189] on link "Forms Library" at bounding box center [91, 185] width 136 height 12
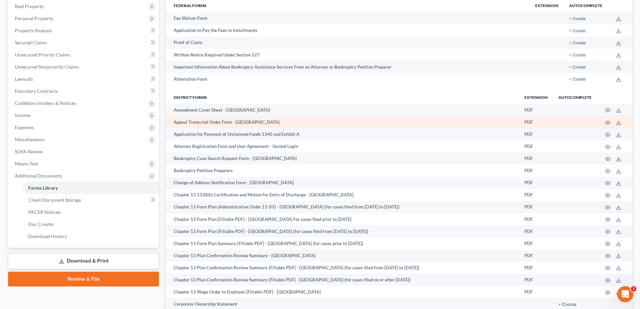
scroll to position [201, 0]
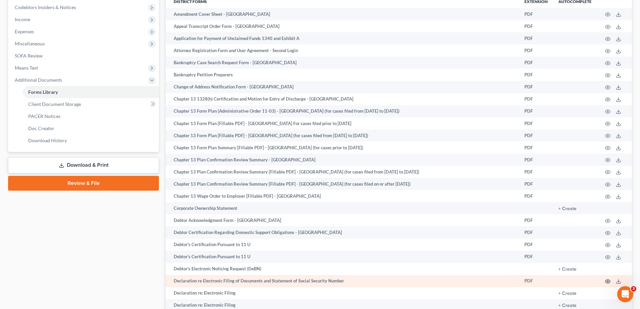
click at [607, 284] on icon "button" at bounding box center [607, 280] width 5 height 5
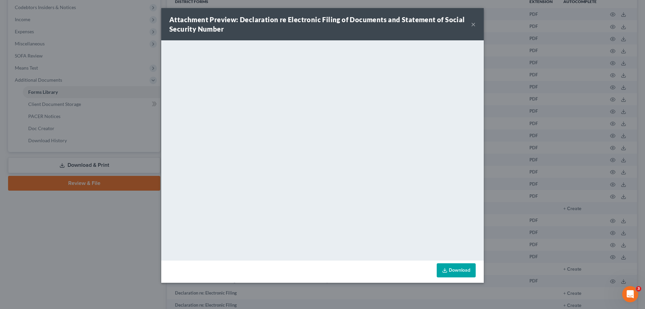
click at [451, 268] on link "Download" at bounding box center [455, 270] width 39 height 14
click at [471, 25] on button "×" at bounding box center [473, 24] width 5 height 8
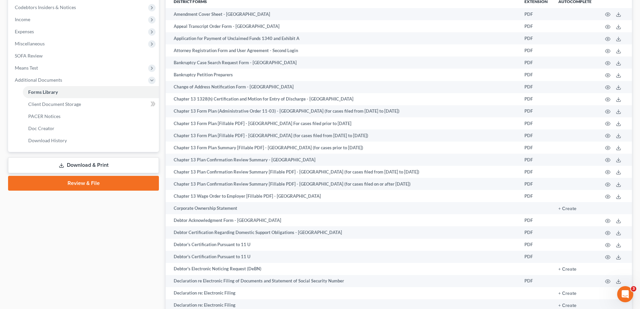
click at [114, 166] on link "Download & Print" at bounding box center [83, 165] width 151 height 16
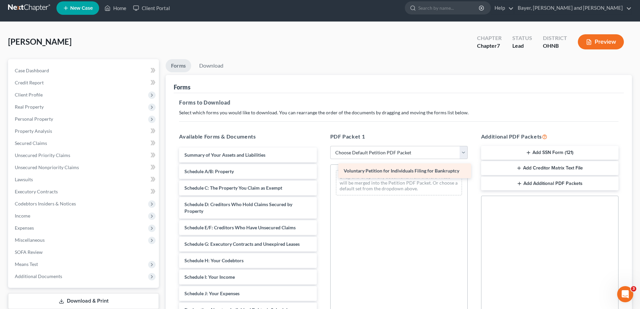
drag, startPoint x: 214, startPoint y: 153, endPoint x: 342, endPoint y: 170, distance: 129.8
click at [322, 170] on div "Voluntary Petition for Individuals Filing for Bankruptcy Voluntary Petition for…" at bounding box center [248, 299] width 148 height 305
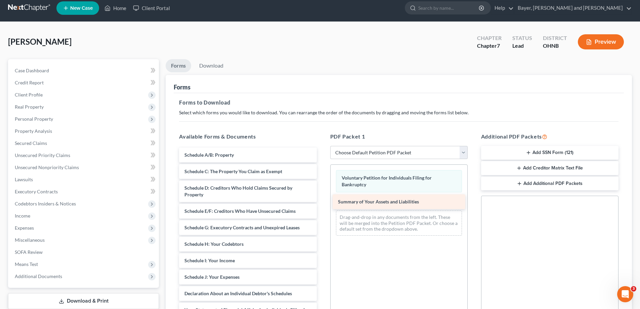
drag, startPoint x: 251, startPoint y: 153, endPoint x: 404, endPoint y: 199, distance: 160.4
click at [322, 199] on div "Summary of Your Assets and Liabilities Summary of Your Assets and Liabilities S…" at bounding box center [248, 291] width 148 height 288
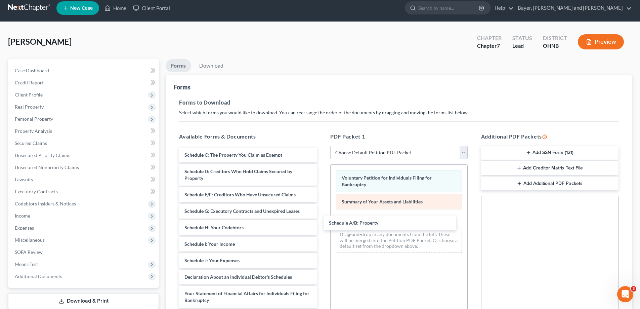
drag, startPoint x: 257, startPoint y: 157, endPoint x: 383, endPoint y: 198, distance: 133.6
click at [322, 222] on div "Schedule A/B: Property Schedule A/B: Property Schedule C: The Property You Clai…" at bounding box center [248, 283] width 148 height 272
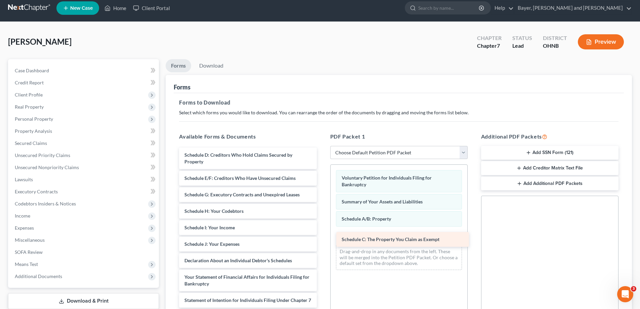
drag, startPoint x: 295, startPoint y: 154, endPoint x: 452, endPoint y: 238, distance: 178.3
click at [322, 238] on div "Schedule C: The Property You Claim as Exempt Schedule C: The Property You Claim…" at bounding box center [248, 275] width 148 height 256
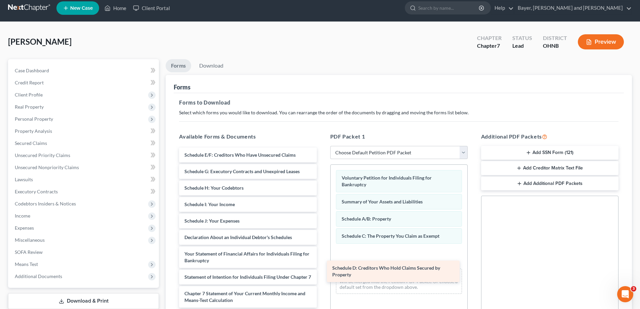
drag, startPoint x: 280, startPoint y: 160, endPoint x: 430, endPoint y: 255, distance: 177.6
click at [322, 260] on div "Schedule D: Creditors Who Hold Claims Secured by Property Schedule D: Creditors…" at bounding box center [248, 263] width 148 height 232
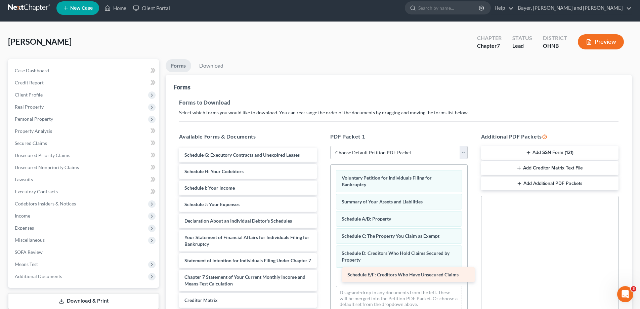
drag, startPoint x: 229, startPoint y: 152, endPoint x: 392, endPoint y: 270, distance: 200.8
click at [322, 270] on div "Schedule E/F: Creditors Who Have Unsecured Claims Schedule E/F: Creditors Who H…" at bounding box center [248, 255] width 148 height 216
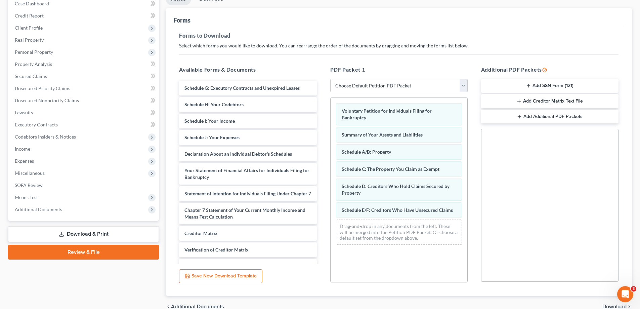
scroll to position [73, 0]
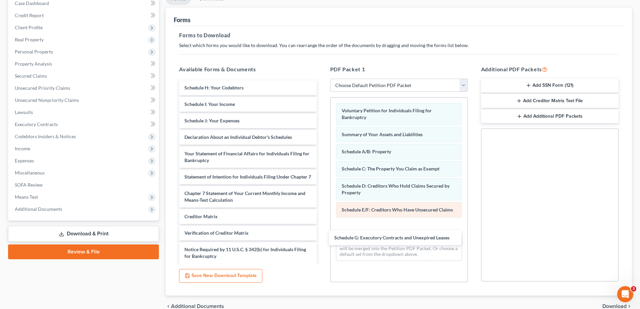
drag, startPoint x: 253, startPoint y: 89, endPoint x: 397, endPoint y: 210, distance: 188.0
click at [322, 238] on div "Schedule G: Executory Contracts and Unexpired Leases Schedule G: Executory Cont…" at bounding box center [248, 179] width 148 height 199
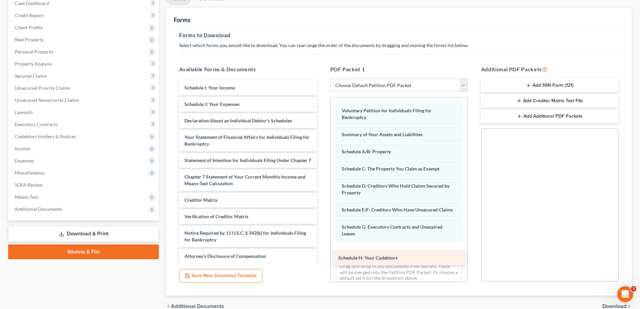
drag, startPoint x: 260, startPoint y: 84, endPoint x: 414, endPoint y: 254, distance: 229.1
click at [322, 254] on div "Schedule H: Your Codebtors Schedule H: Your Codebtors Schedule I: Your Income S…" at bounding box center [248, 171] width 148 height 183
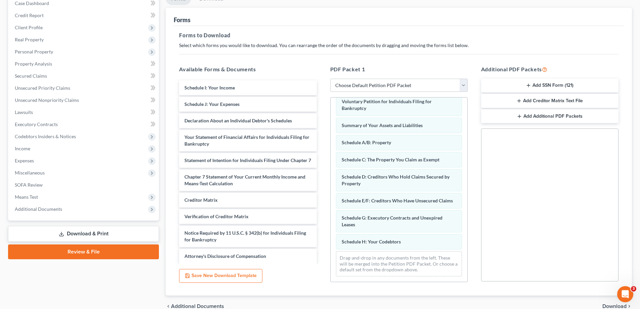
scroll to position [16, 0]
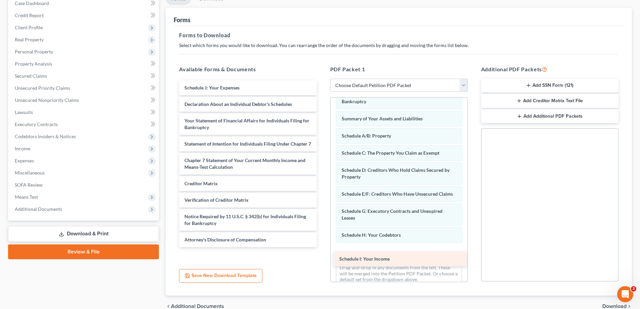
drag, startPoint x: 234, startPoint y: 85, endPoint x: 388, endPoint y: 256, distance: 230.6
click at [322, 247] on div "Schedule I: Your Income Schedule I: Your Income Schedule J: Your Expenses Decla…" at bounding box center [248, 163] width 148 height 167
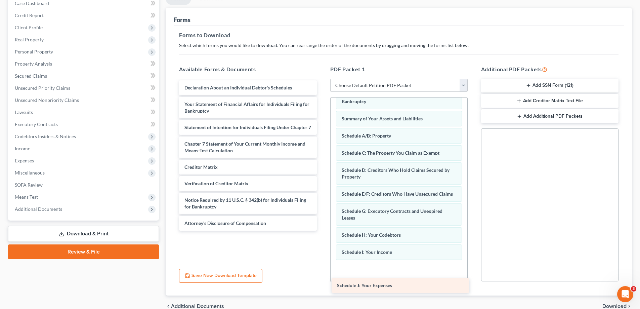
drag, startPoint x: 251, startPoint y: 88, endPoint x: 403, endPoint y: 285, distance: 249.4
click at [322, 230] on div "Schedule J: Your Expenses Schedule J: Your Expenses Declaration About an Indivi…" at bounding box center [248, 155] width 148 height 150
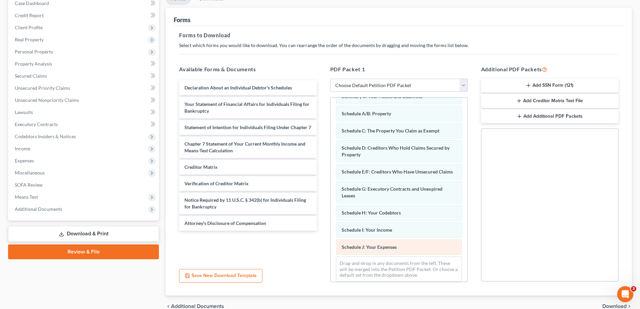
scroll to position [50, 0]
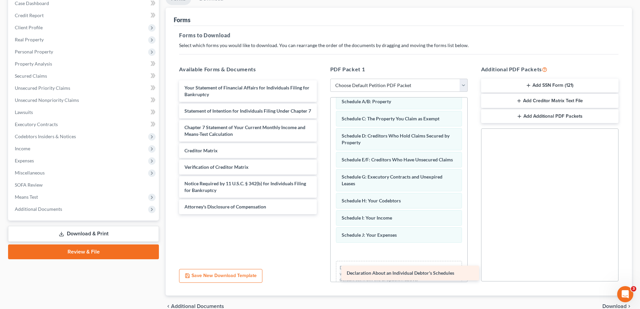
drag, startPoint x: 247, startPoint y: 86, endPoint x: 410, endPoint y: 271, distance: 245.8
click at [322, 214] on div "Declaration About an Individual Debtor's Schedules Declaration About an Individ…" at bounding box center [248, 147] width 148 height 134
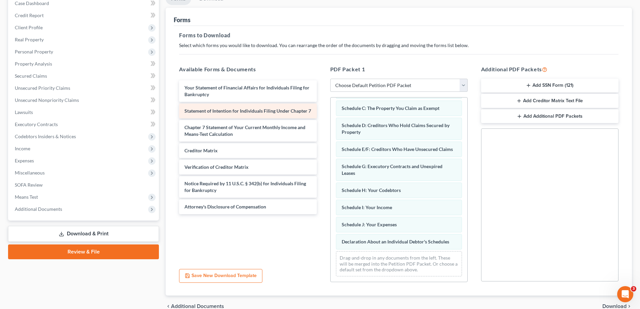
scroll to position [67, 0]
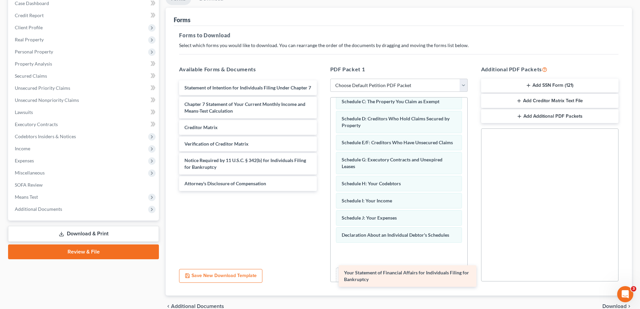
drag, startPoint x: 247, startPoint y: 91, endPoint x: 403, endPoint y: 267, distance: 235.0
click at [322, 191] on div "Your Statement of Financial Affairs for Individuals Filing for Bankruptcy Your …" at bounding box center [248, 135] width 148 height 110
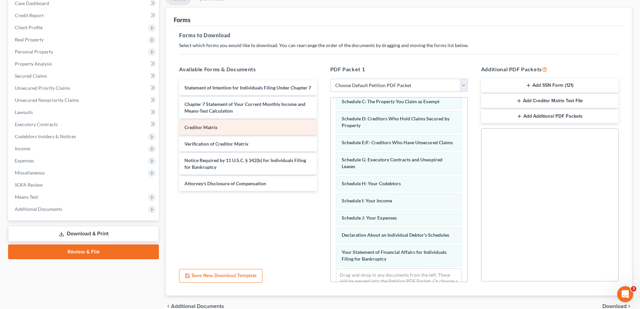
scroll to position [91, 0]
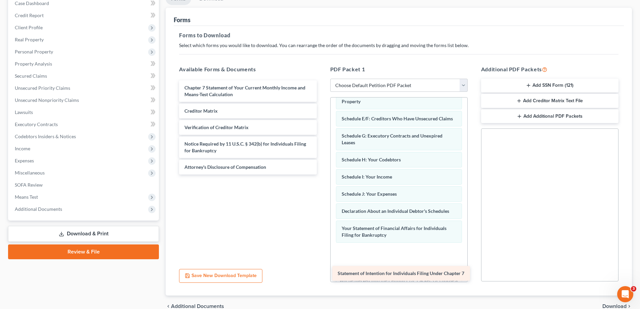
drag, startPoint x: 247, startPoint y: 88, endPoint x: 400, endPoint y: 269, distance: 237.3
click at [322, 174] on div "Statement of Intention for Individuals Filing Under Chapter 7 Statement of Inte…" at bounding box center [248, 127] width 148 height 94
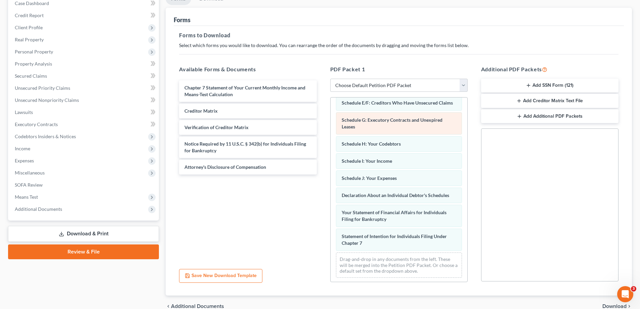
scroll to position [115, 0]
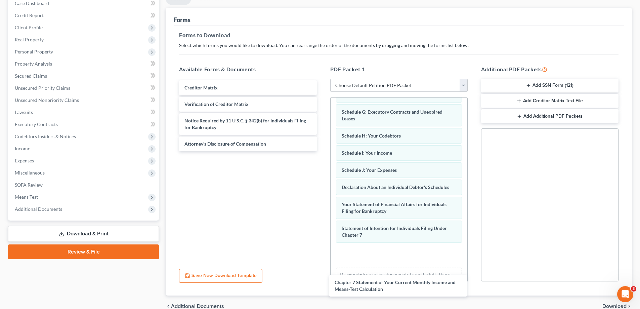
drag, startPoint x: 268, startPoint y: 85, endPoint x: 418, endPoint y: 268, distance: 236.4
click at [322, 151] on div "Chapter 7 Statement of Your Current Monthly Income and Means-Test Calculation C…" at bounding box center [248, 115] width 148 height 71
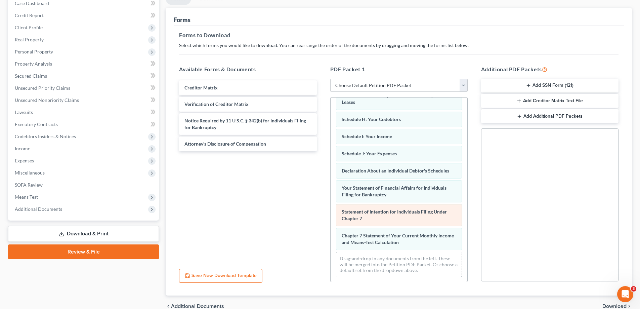
scroll to position [139, 0]
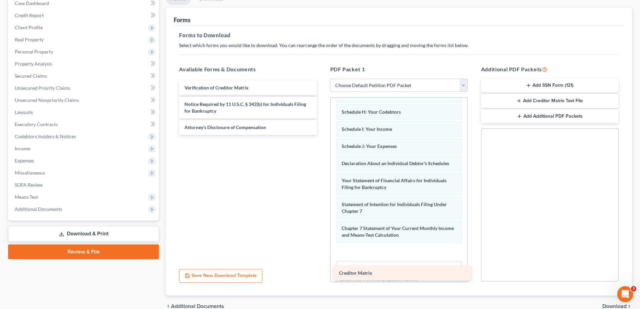
drag, startPoint x: 256, startPoint y: 86, endPoint x: 410, endPoint y: 271, distance: 241.0
click at [322, 135] on div "Creditor Matrix Creditor Matrix Verification of Creditor Matrix Notice Required…" at bounding box center [248, 107] width 148 height 54
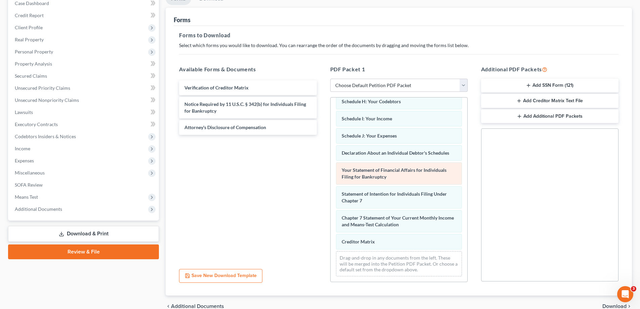
scroll to position [156, 0]
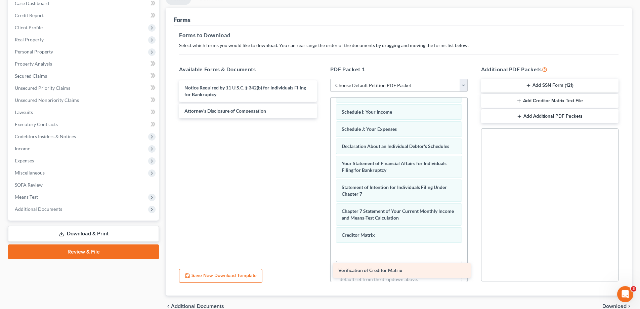
drag, startPoint x: 251, startPoint y: 86, endPoint x: 404, endPoint y: 268, distance: 237.1
click at [322, 118] on div "Verification of Creditor Matrix Verification of Creditor Matrix Notice Required…" at bounding box center [248, 99] width 148 height 38
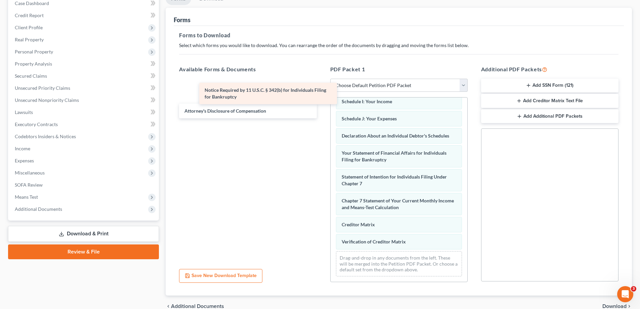
scroll to position [173, 0]
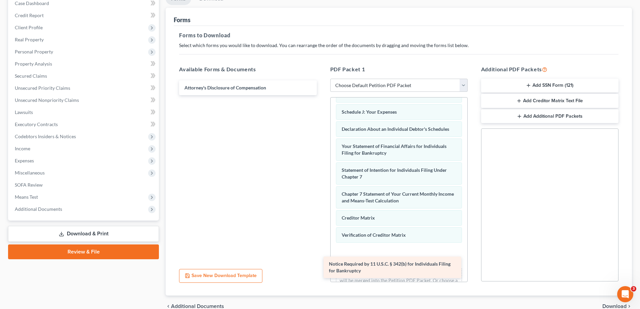
drag, startPoint x: 293, startPoint y: 83, endPoint x: 439, endPoint y: 259, distance: 228.4
click at [322, 95] on div "Notice Required by 11 U.S.C. § 342(b) for Individuals Filing for Bankruptcy Not…" at bounding box center [248, 87] width 148 height 15
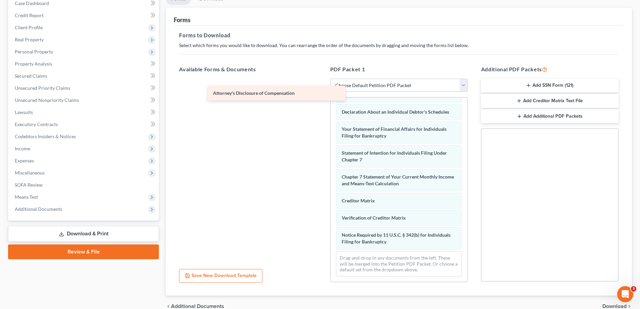
scroll to position [197, 0]
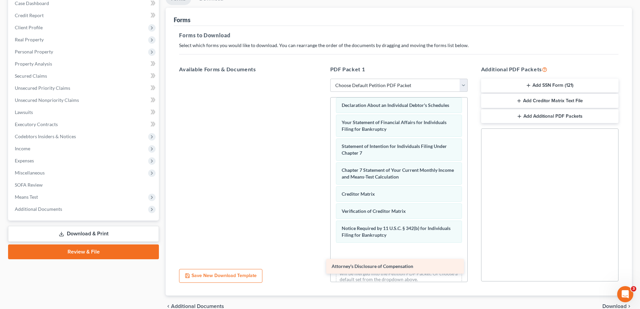
drag, startPoint x: 285, startPoint y: 85, endPoint x: 432, endPoint y: 263, distance: 231.1
click at [322, 79] on div "Attorney's Disclosure of Compensation Attorney's Disclosure of Compensation" at bounding box center [248, 79] width 148 height 0
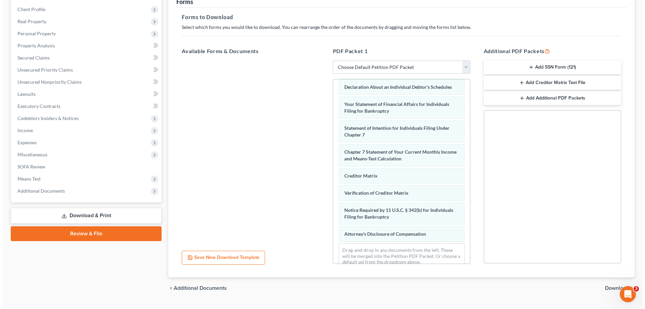
scroll to position [106, 0]
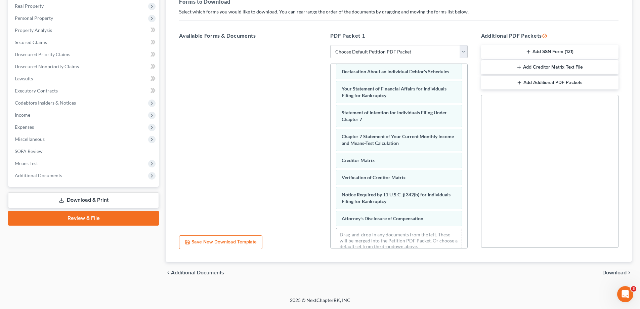
drag, startPoint x: 251, startPoint y: 239, endPoint x: 466, endPoint y: 168, distance: 226.3
click at [349, 231] on div "Available Forms & Documents Save New Download Template PDF Packet 1 Choose Defa…" at bounding box center [398, 140] width 453 height 228
click at [565, 56] on button "Add SSN Form (121)" at bounding box center [549, 52] width 137 height 14
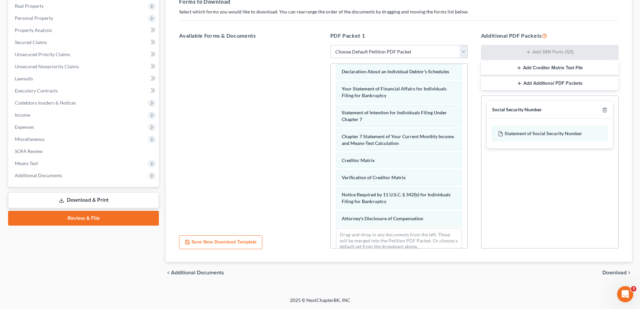
click at [196, 246] on button "Save New Download Template" at bounding box center [220, 242] width 83 height 14
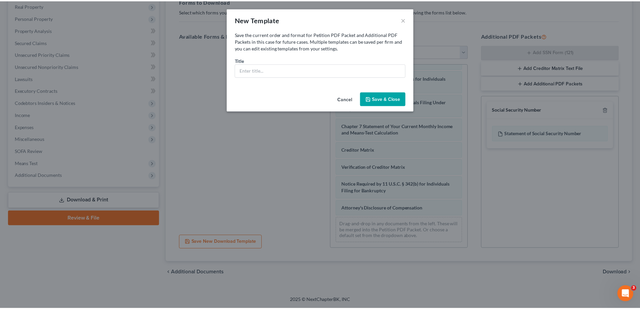
scroll to position [190, 0]
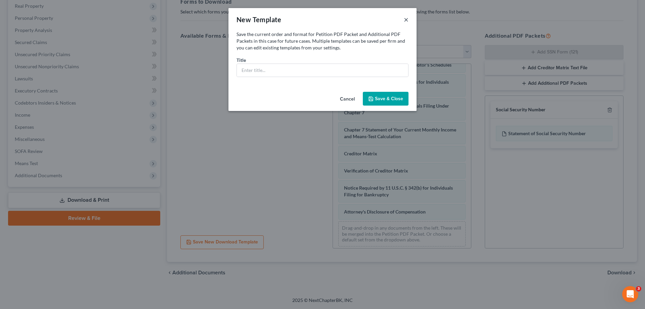
click at [407, 18] on button "×" at bounding box center [406, 19] width 5 height 8
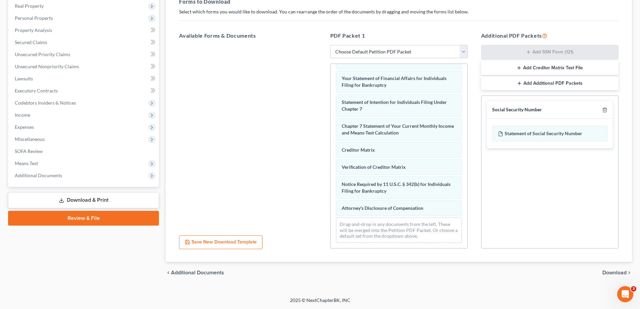
scroll to position [214, 0]
click at [610, 273] on span "Download" at bounding box center [614, 272] width 24 height 5
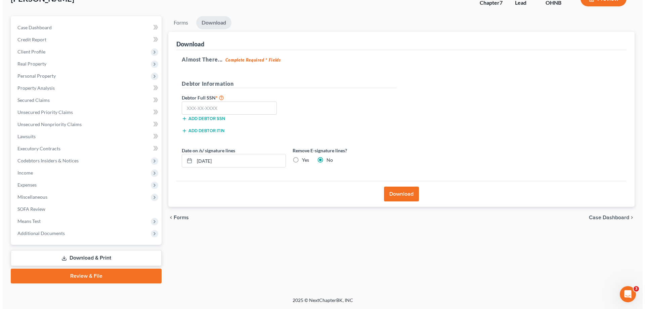
scroll to position [48, 0]
click at [236, 110] on input "text" at bounding box center [226, 107] width 95 height 13
type input "520-92-8202"
click at [224, 161] on input "[DATE]" at bounding box center [237, 160] width 91 height 13
type input "0"
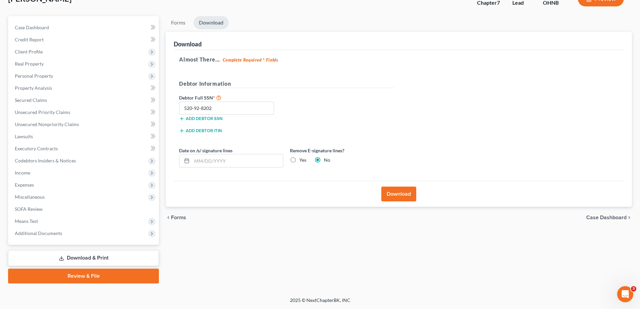
click at [299, 159] on label "Yes" at bounding box center [302, 159] width 7 height 7
click at [302, 159] on input "Yes" at bounding box center [304, 158] width 4 height 4
radio input "true"
radio input "false"
click at [405, 199] on button "Download" at bounding box center [398, 193] width 35 height 15
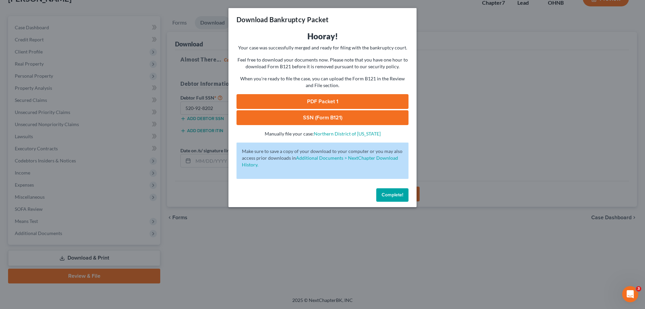
click at [308, 103] on link "PDF Packet 1" at bounding box center [322, 101] width 172 height 15
click at [370, 118] on link "SSN (Form B121)" at bounding box center [322, 117] width 172 height 15
